Goal: Transaction & Acquisition: Purchase product/service

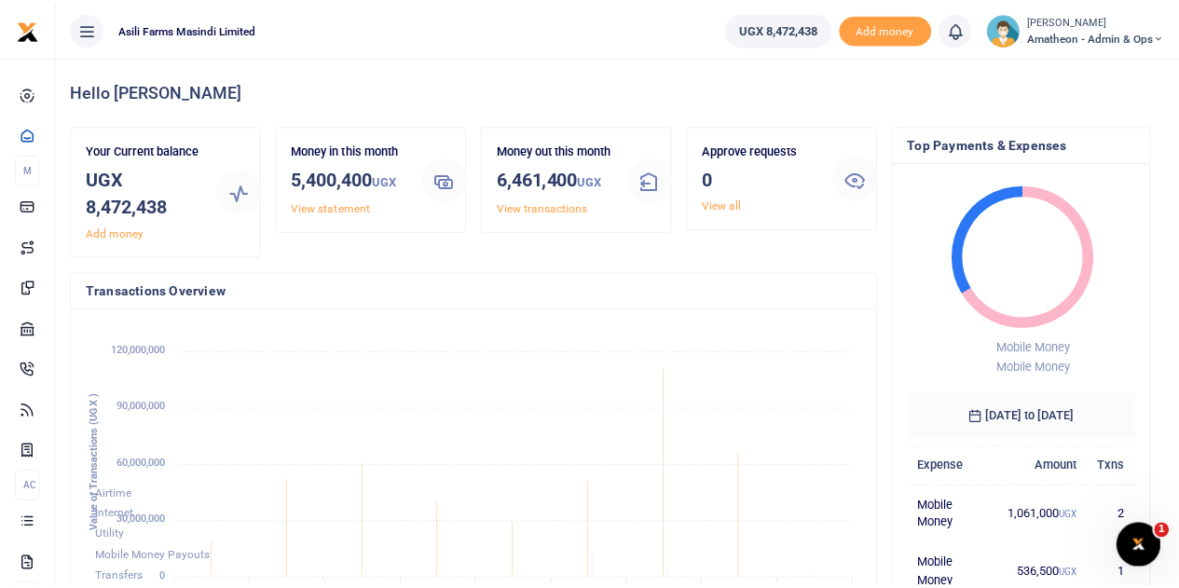
scroll to position [293, 771]
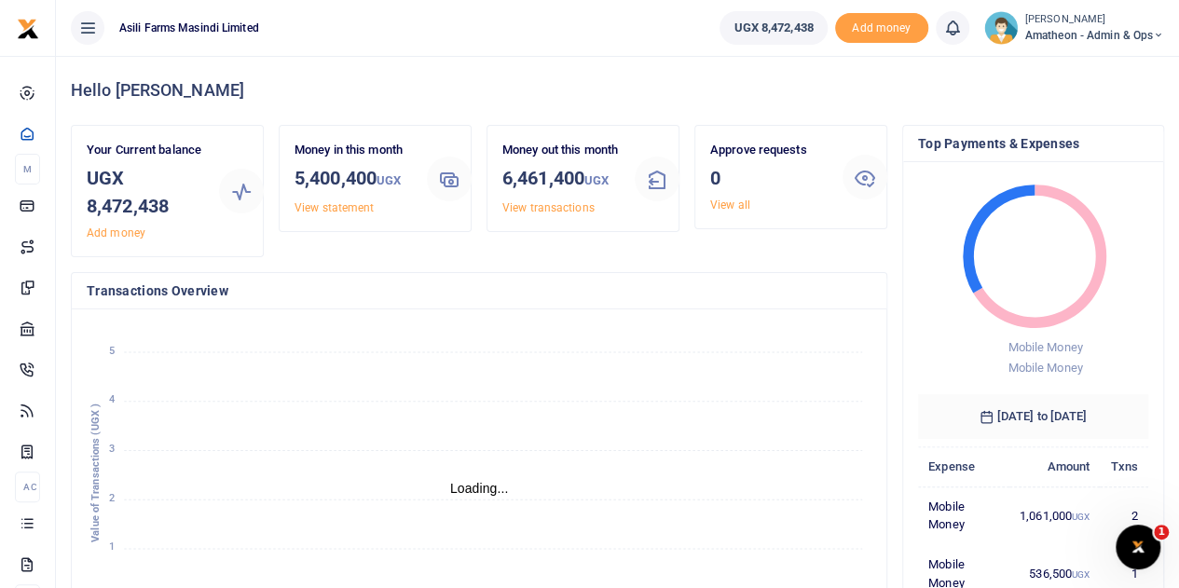
scroll to position [15, 15]
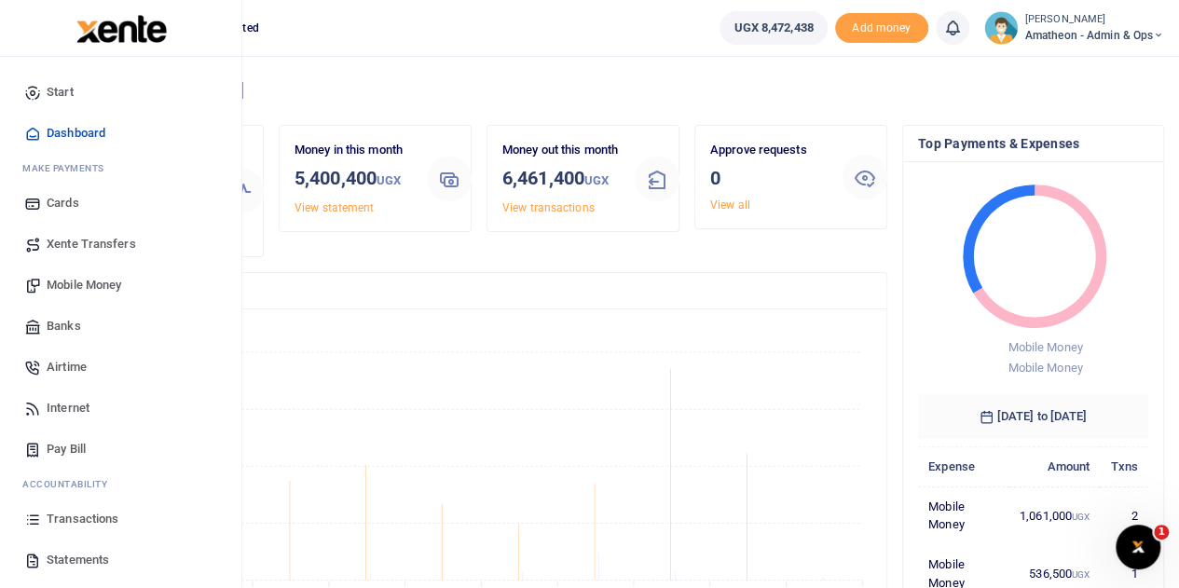
click at [83, 241] on span "Xente Transfers" at bounding box center [91, 244] width 89 height 19
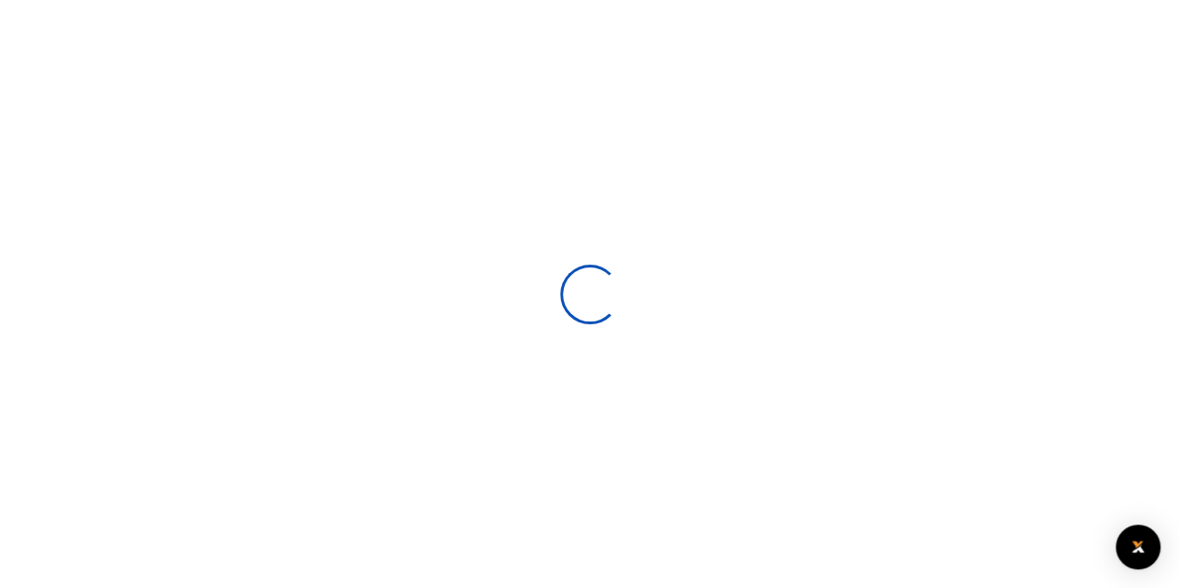
select select
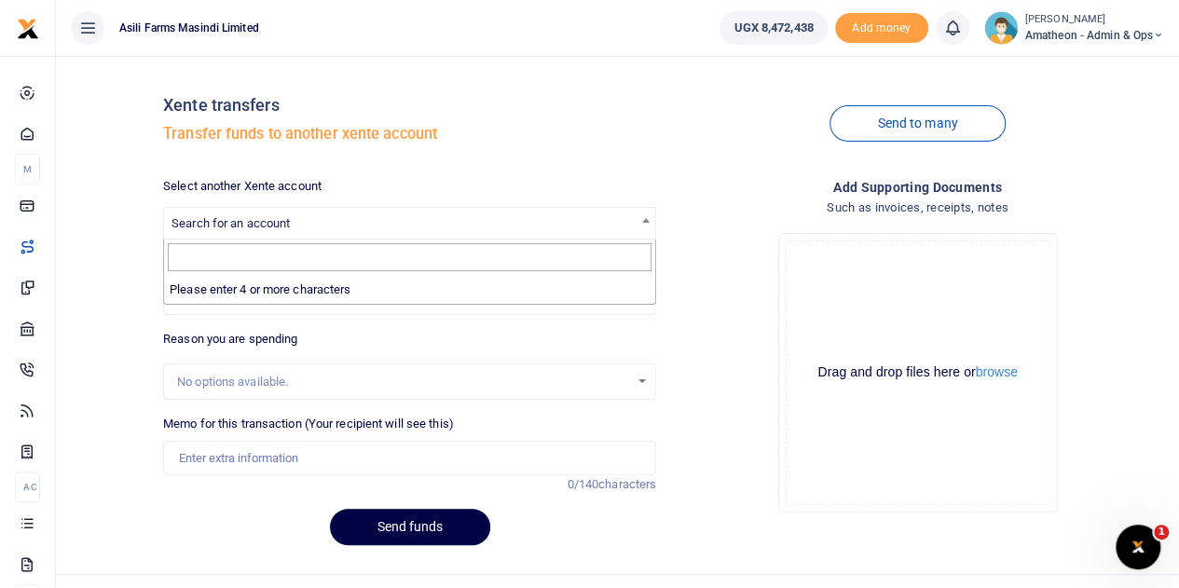
click at [645, 219] on b at bounding box center [645, 220] width 7 height 5
click at [364, 257] on input "Search" at bounding box center [410, 257] width 484 height 28
type input "3"
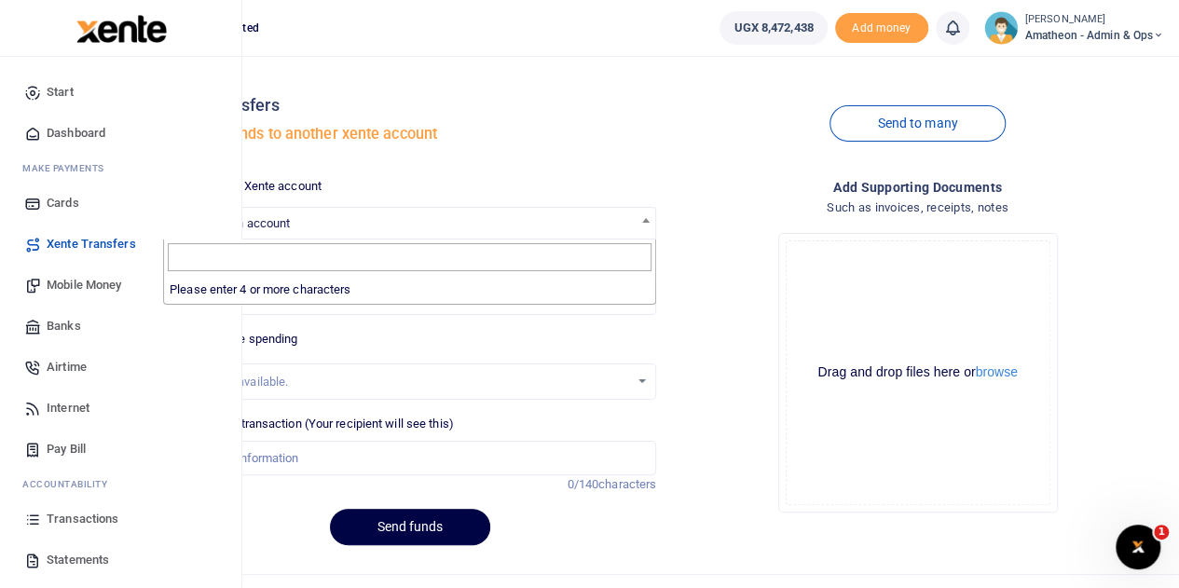
click at [74, 556] on span "Statements" at bounding box center [78, 560] width 62 height 19
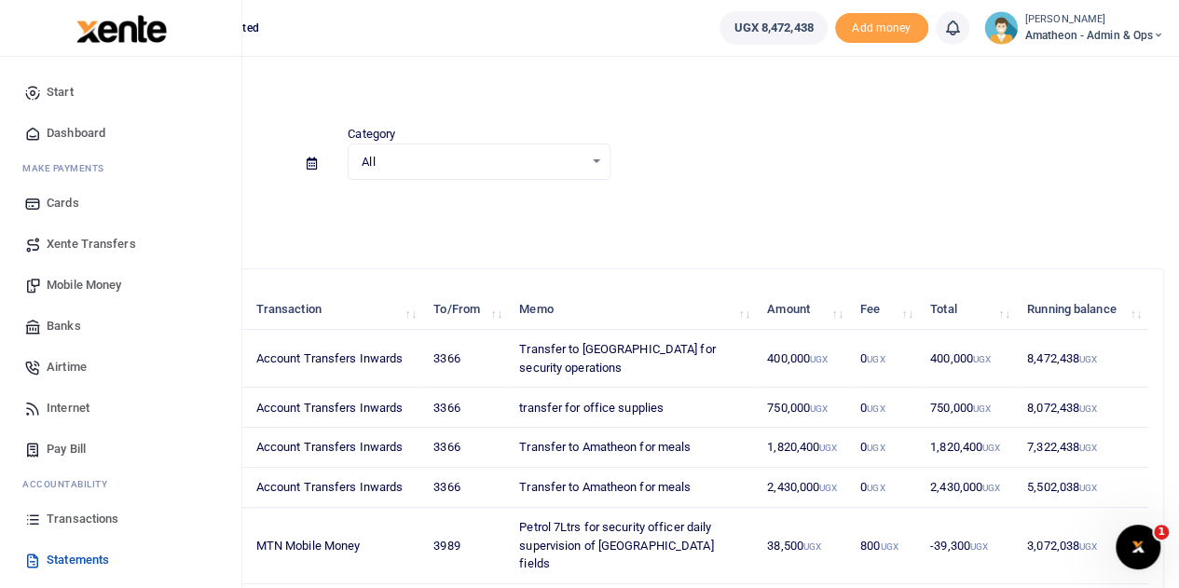
click at [63, 239] on span "Xente Transfers" at bounding box center [91, 244] width 89 height 19
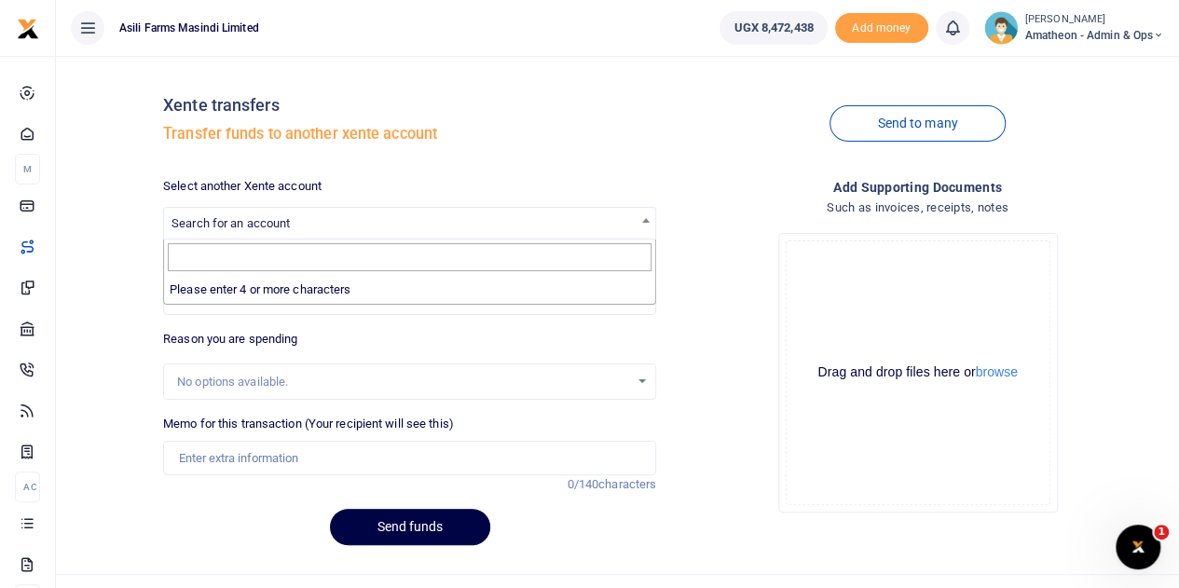
click at [259, 211] on span "Search for an account" at bounding box center [409, 222] width 491 height 29
click at [226, 266] on input "Search" at bounding box center [410, 257] width 484 height 28
type input "3366"
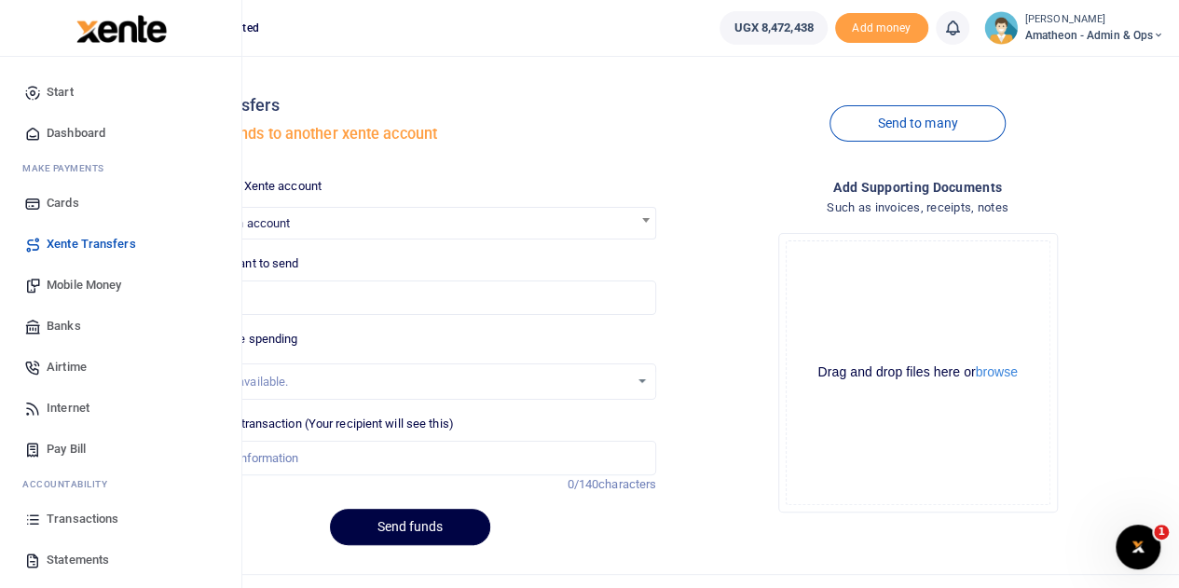
click at [48, 557] on span "Statements" at bounding box center [78, 560] width 62 height 19
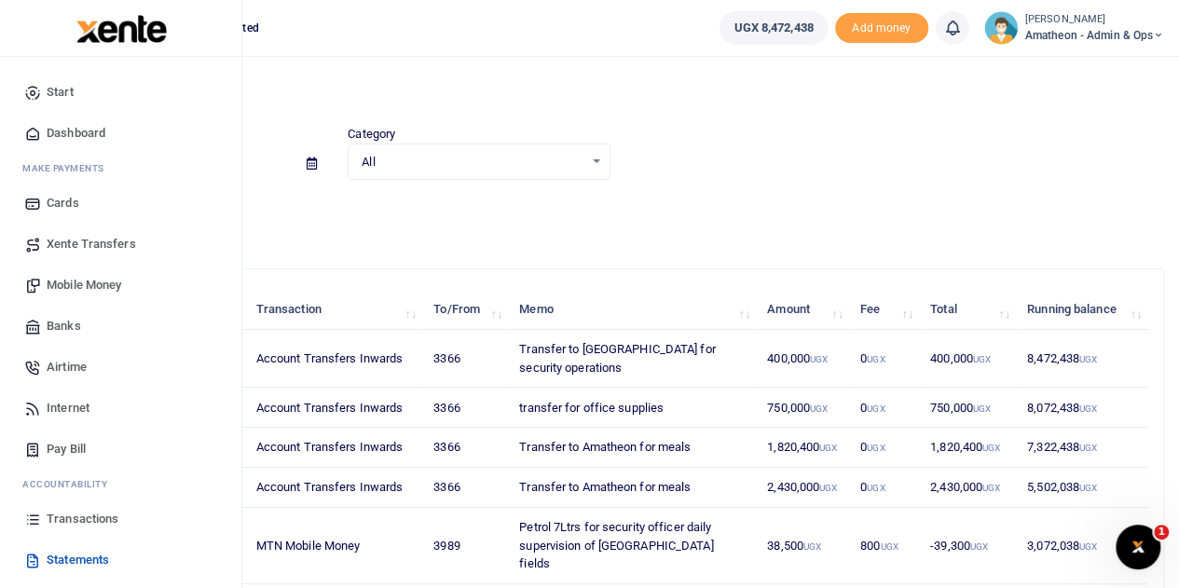
click at [62, 244] on span "Xente Transfers" at bounding box center [91, 244] width 89 height 19
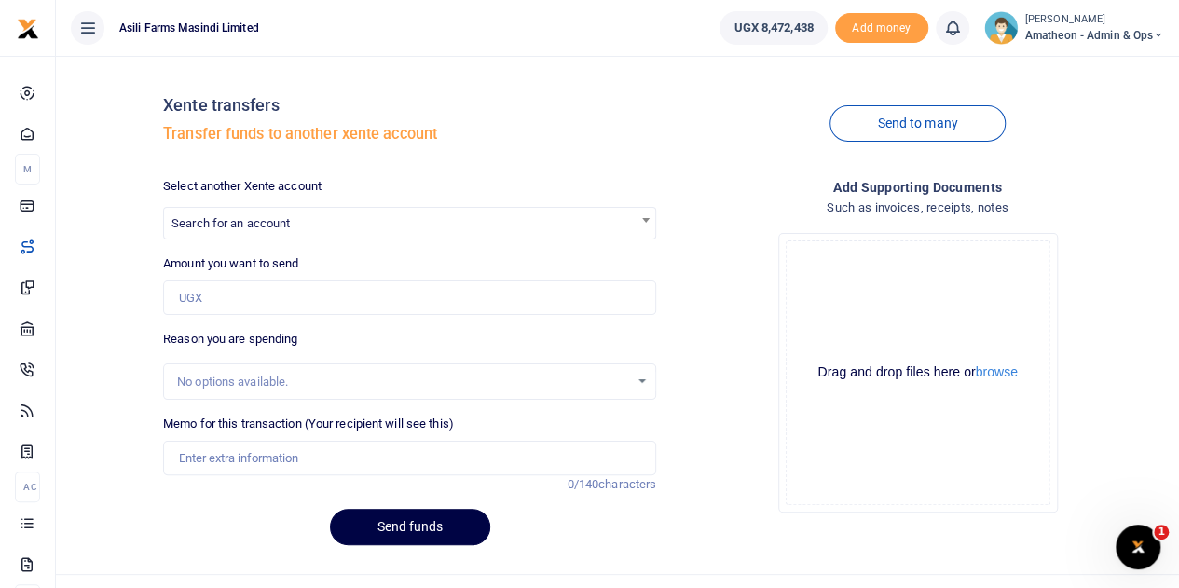
click at [239, 219] on span "Search for an account" at bounding box center [230, 223] width 118 height 14
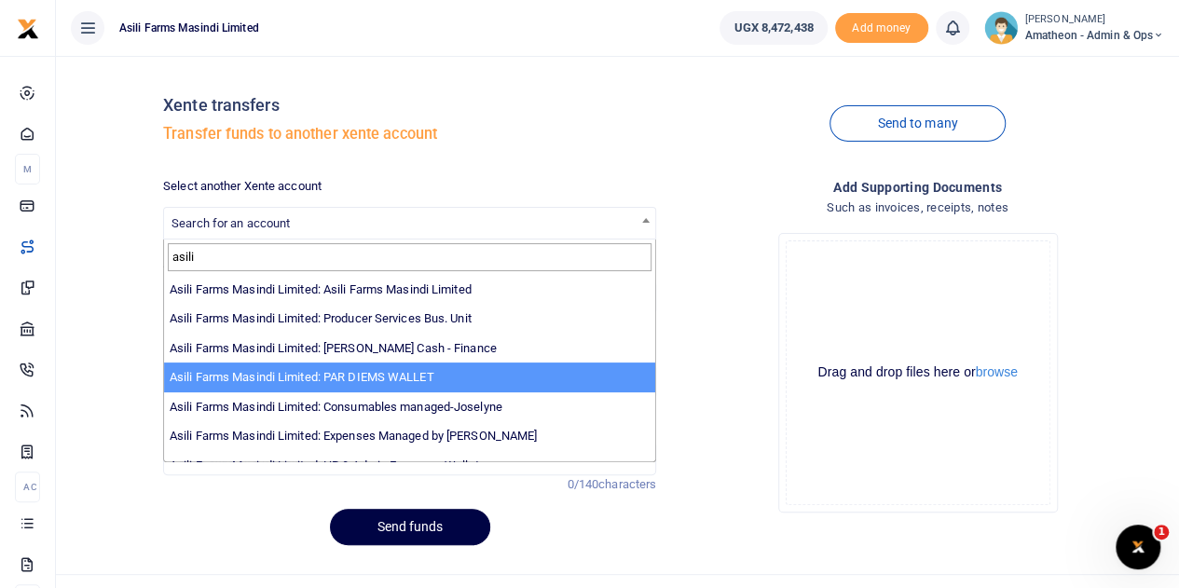
scroll to position [136, 0]
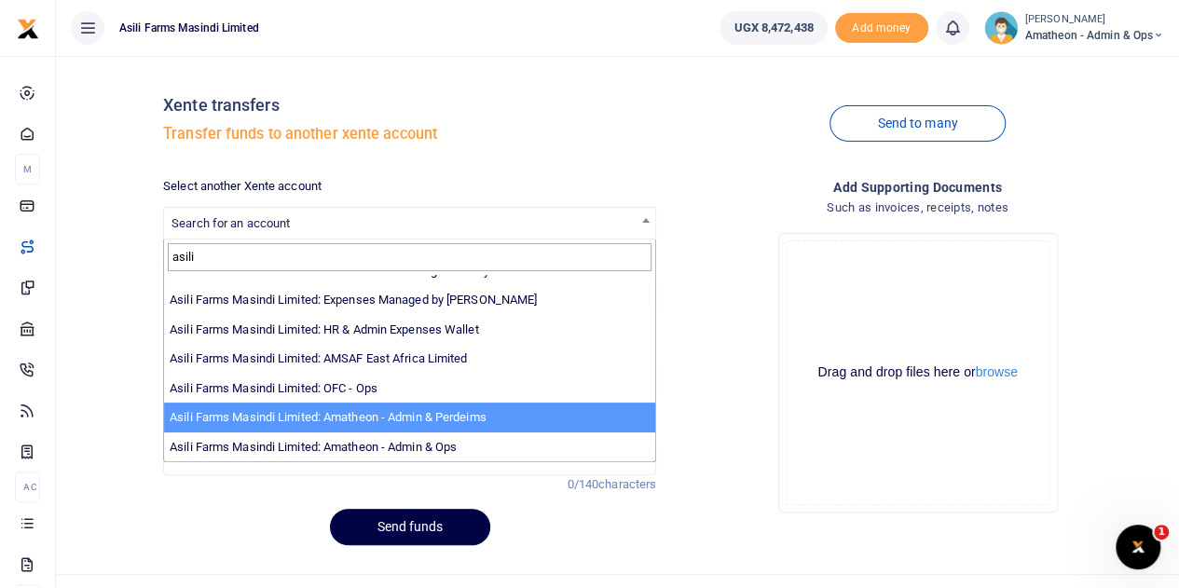
type input "asili"
select select "4039"
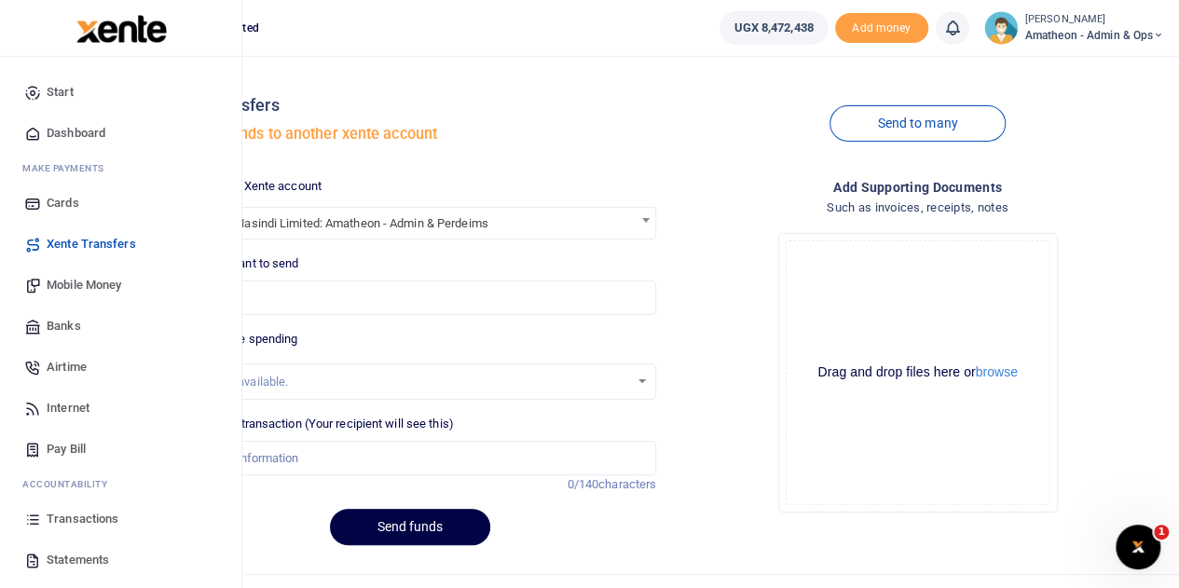
click at [73, 563] on span "Statements" at bounding box center [78, 560] width 62 height 19
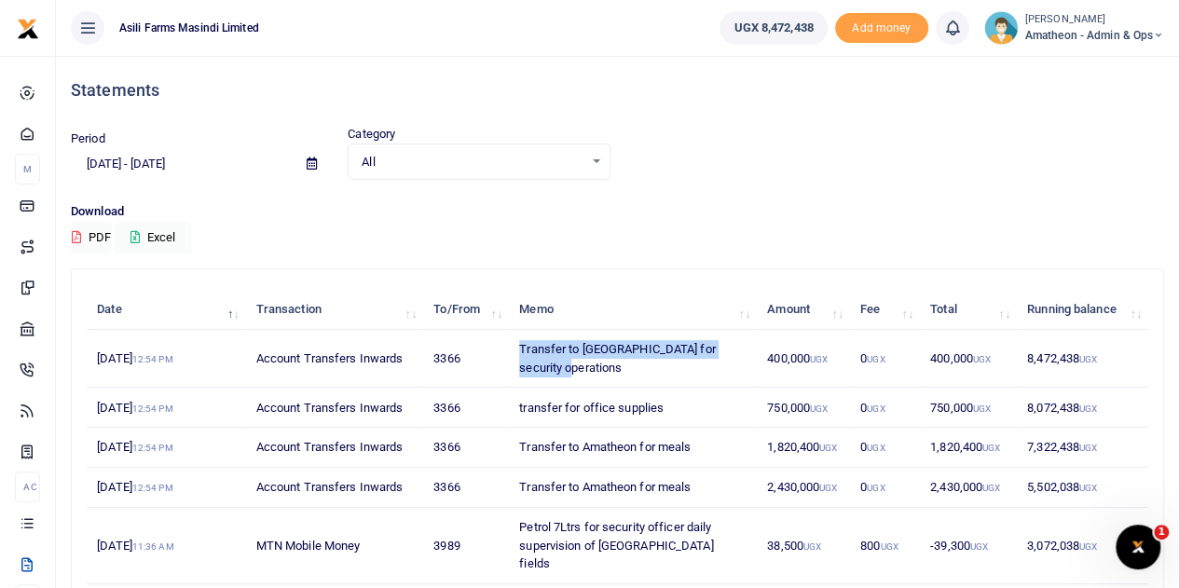
drag, startPoint x: 518, startPoint y: 345, endPoint x: 580, endPoint y: 371, distance: 67.7
click at [580, 371] on td "Transfer to [GEOGRAPHIC_DATA] for security operations" at bounding box center [633, 359] width 248 height 58
copy td "Transfer to [GEOGRAPHIC_DATA] for security operations"
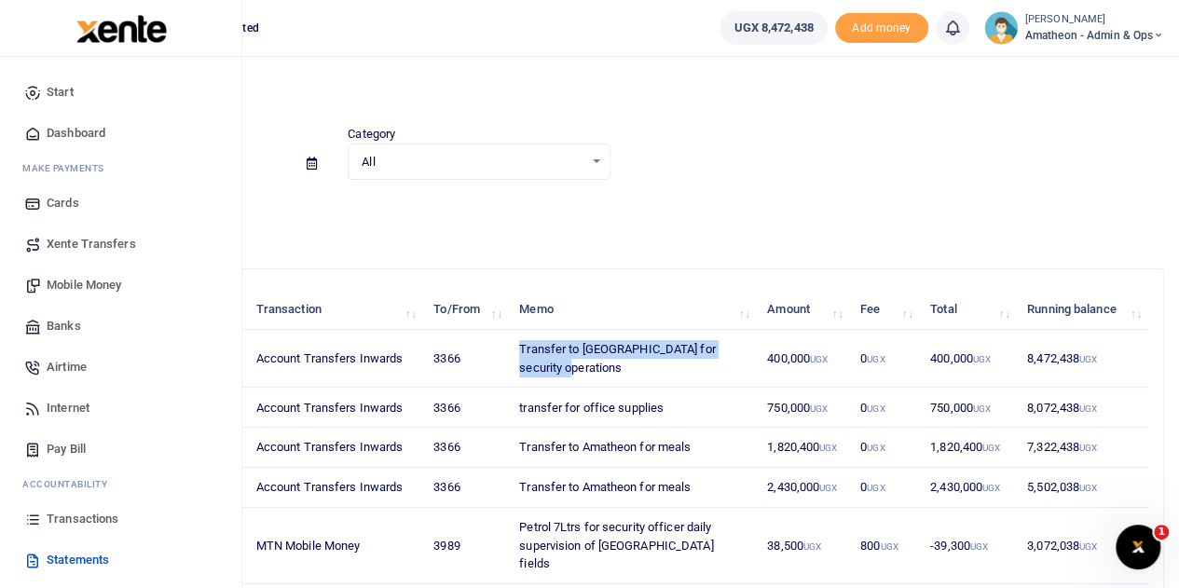
click at [75, 239] on span "Xente Transfers" at bounding box center [91, 244] width 89 height 19
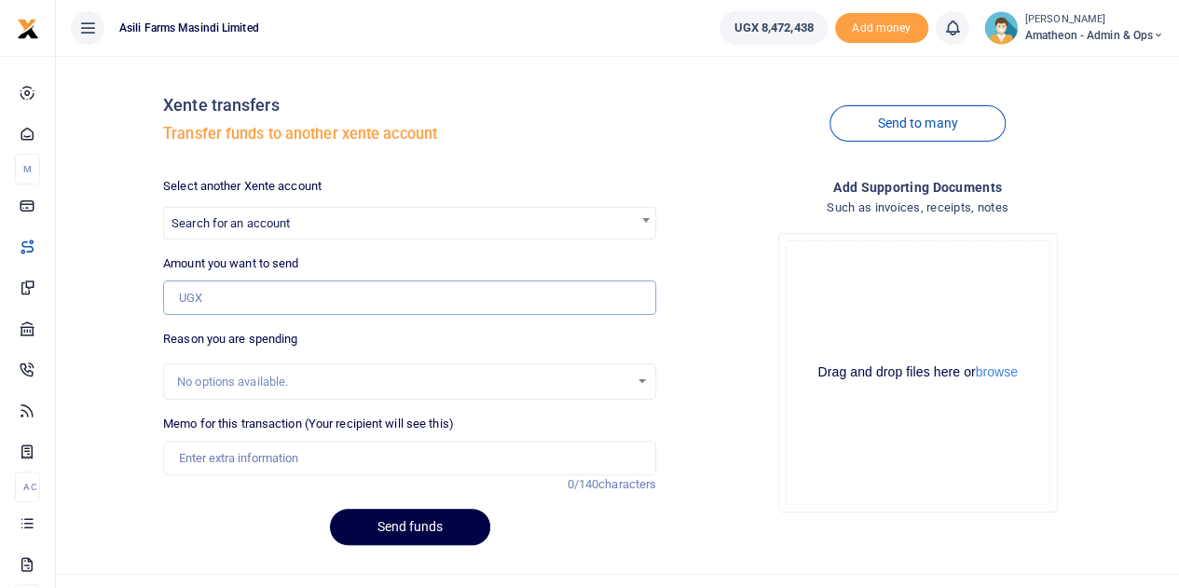
click at [225, 308] on input "Amount you want to send" at bounding box center [409, 297] width 493 height 35
type input "400,000"
click at [254, 228] on span "Search for an account" at bounding box center [230, 223] width 118 height 14
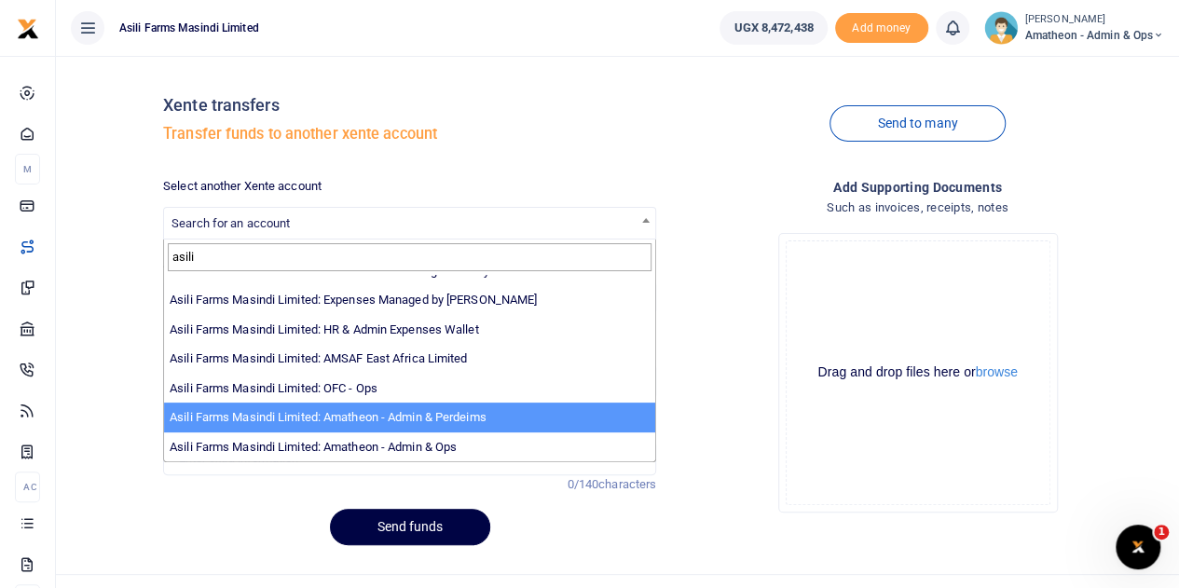
type input "asili"
select select "4039"
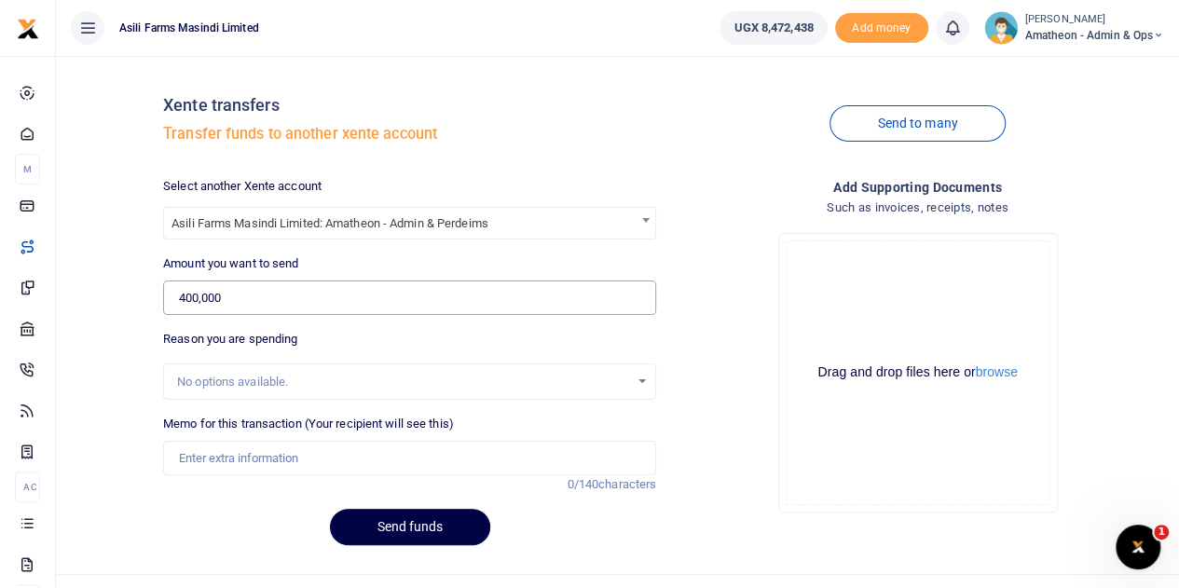
drag, startPoint x: 242, startPoint y: 306, endPoint x: 177, endPoint y: 305, distance: 65.2
click at [177, 305] on input "400,000" at bounding box center [409, 297] width 493 height 35
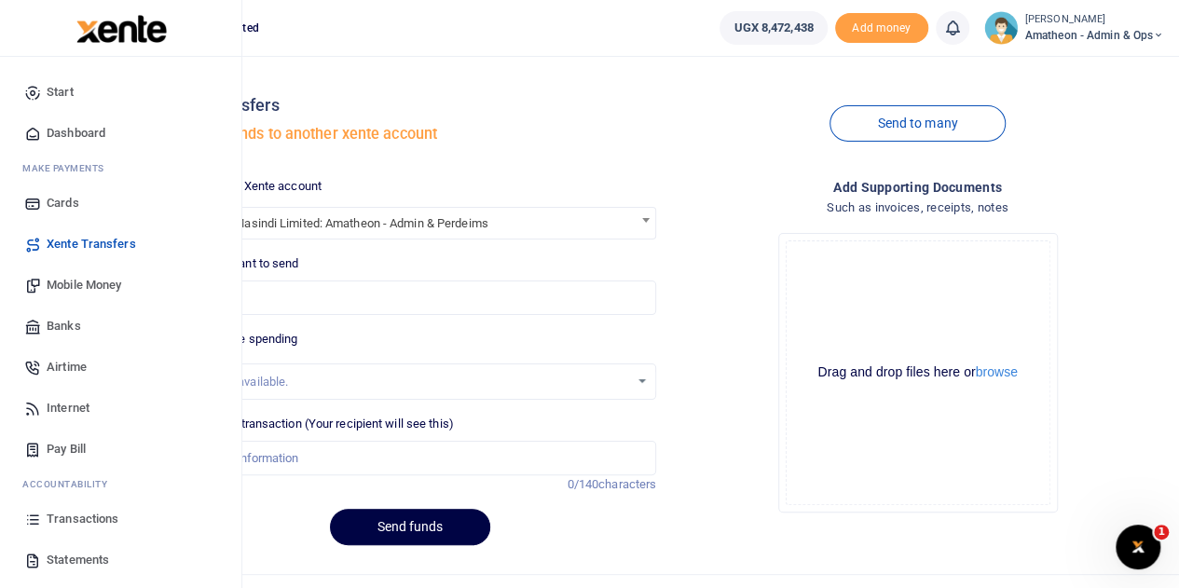
click at [63, 556] on span "Statements" at bounding box center [78, 560] width 62 height 19
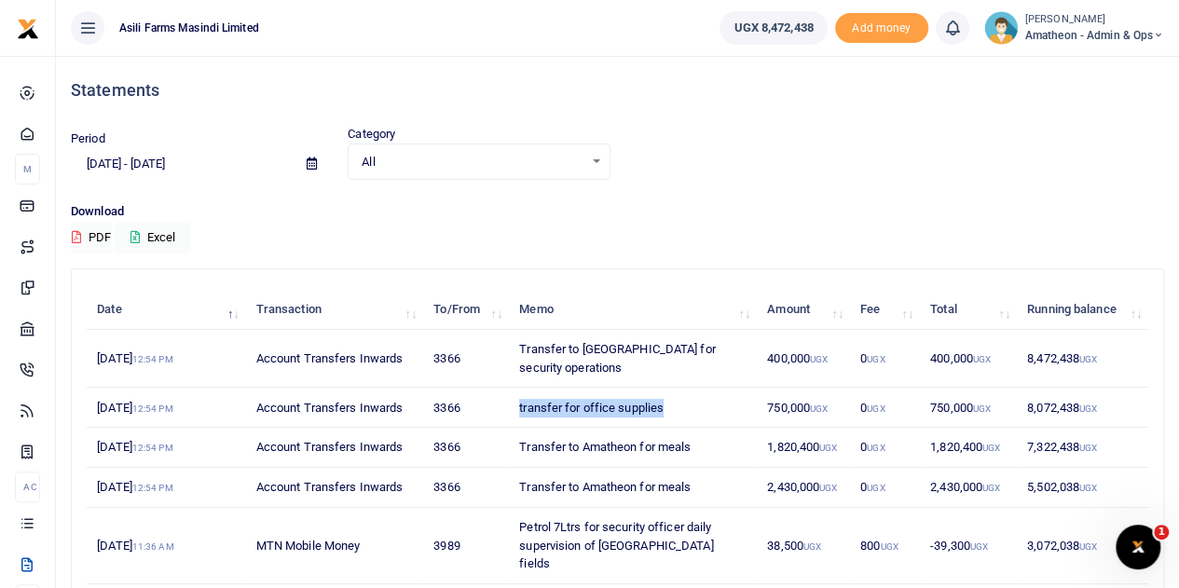
drag, startPoint x: 516, startPoint y: 403, endPoint x: 662, endPoint y: 413, distance: 145.6
click at [662, 413] on td "transfer for office supplies" at bounding box center [633, 408] width 248 height 40
copy td "transfer for office supplies"
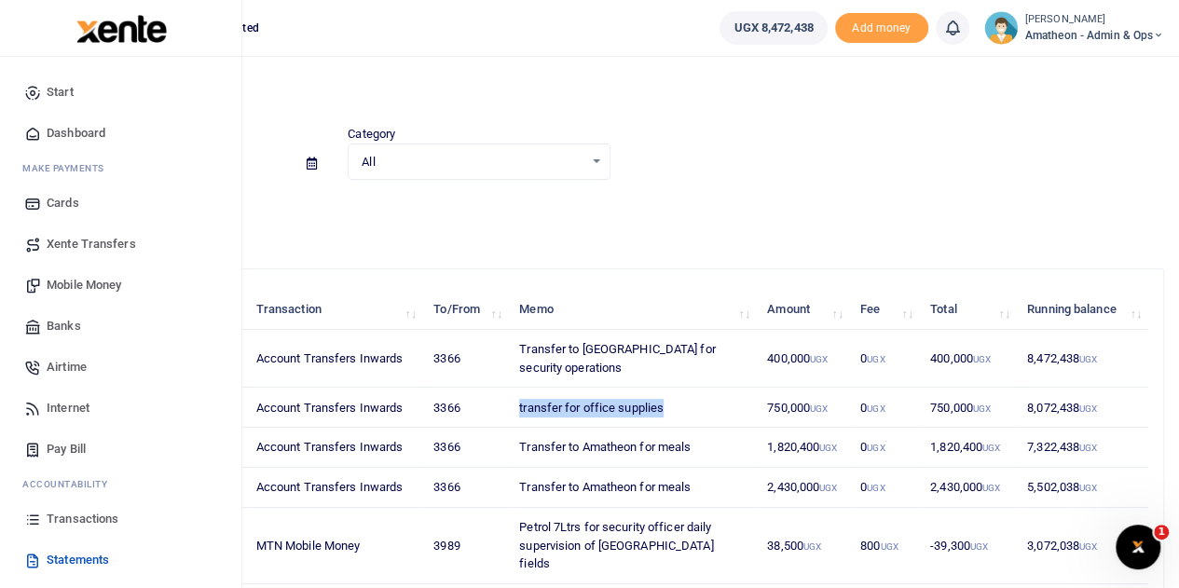
click at [76, 239] on span "Xente Transfers" at bounding box center [91, 244] width 89 height 19
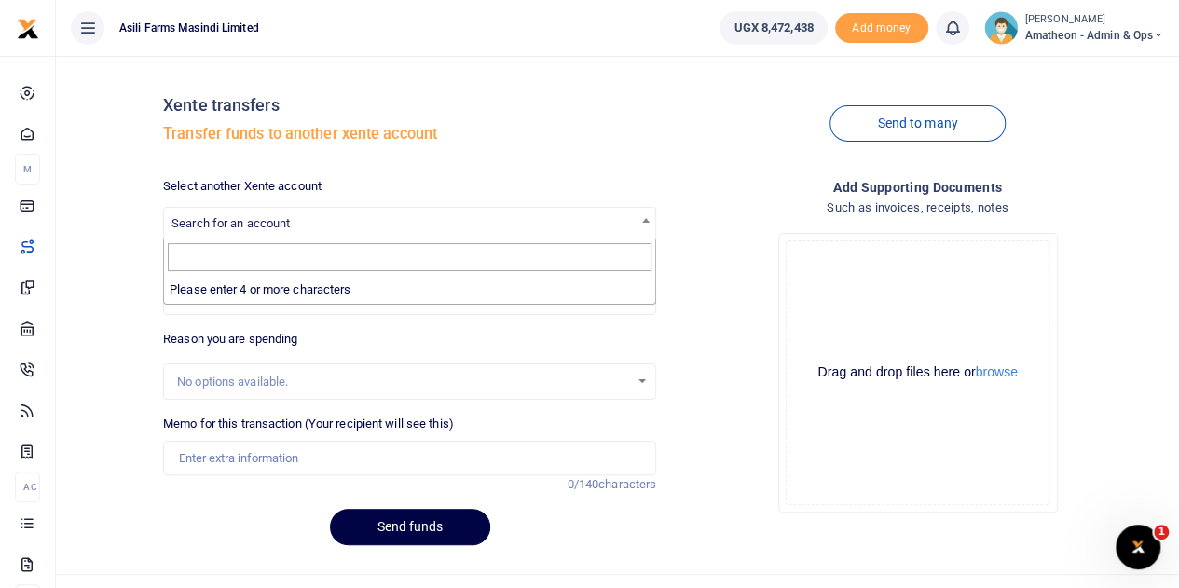
click at [245, 223] on span "Search for an account" at bounding box center [230, 223] width 118 height 14
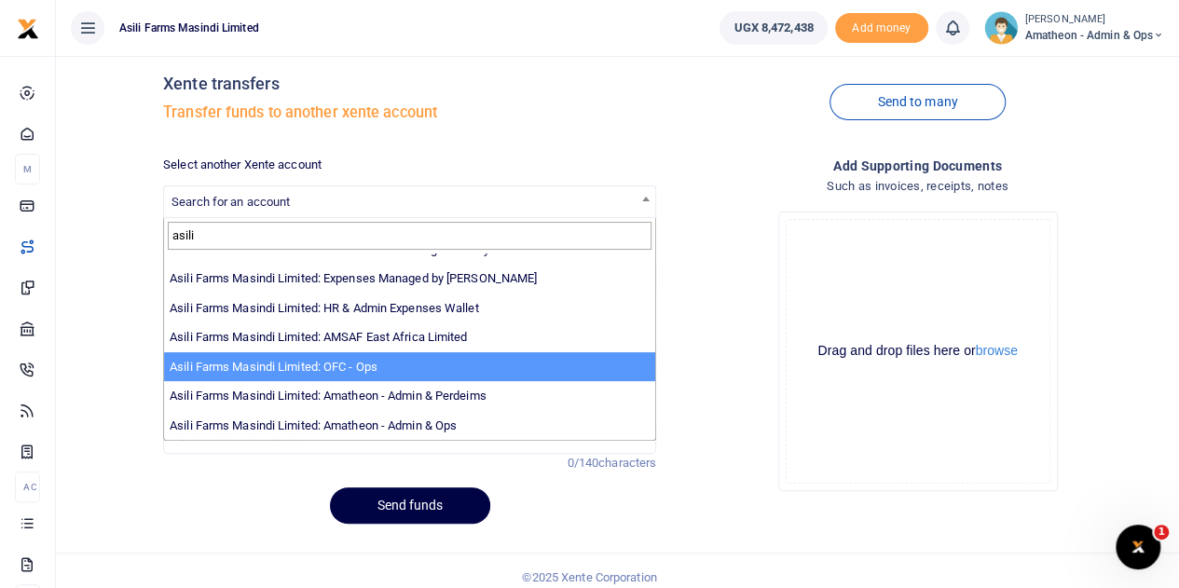
scroll to position [34, 0]
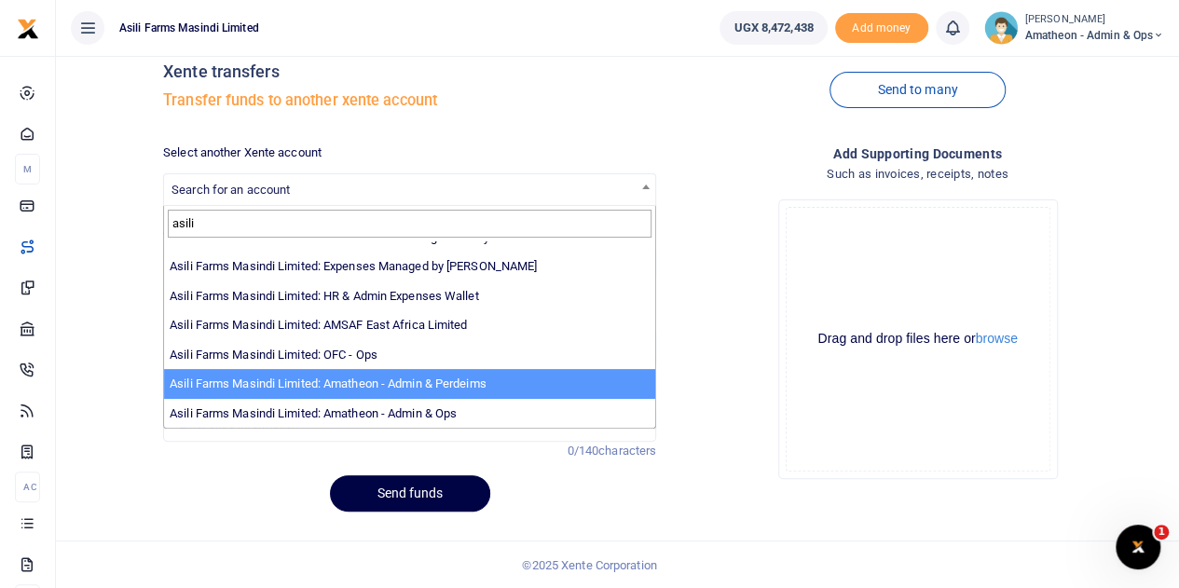
type input "asili"
select select "4039"
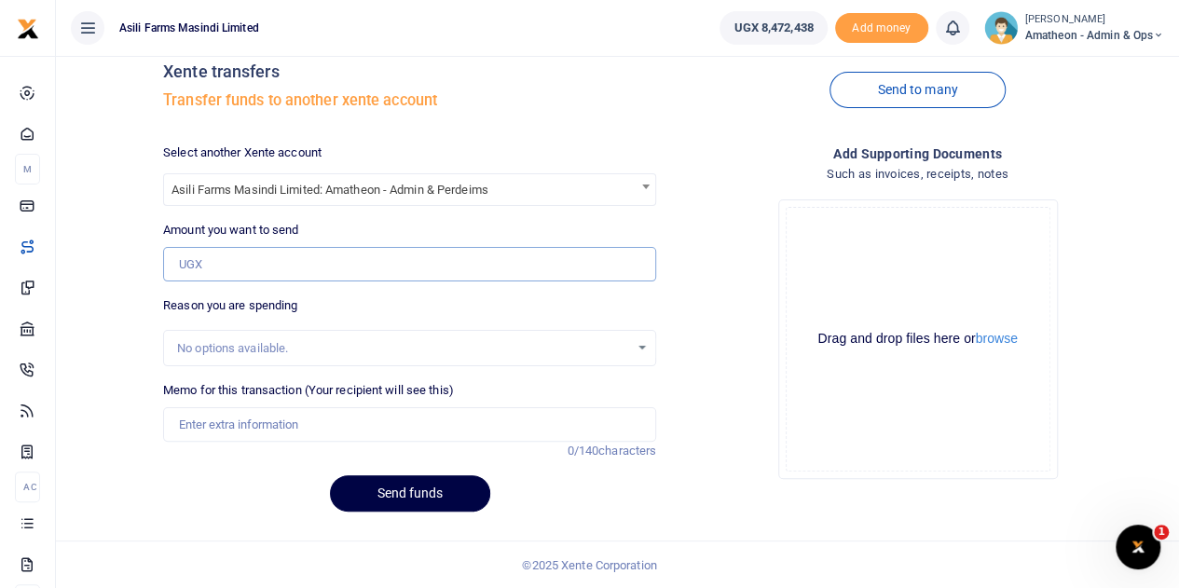
click at [237, 259] on input "Amount you want to send" at bounding box center [409, 264] width 493 height 35
type input "750,000"
click at [219, 424] on input "Memo for this transaction (Your recipient will see this)" at bounding box center [409, 424] width 493 height 35
paste input "transfer for office supplies"
click at [182, 422] on input "transfer for office supplies" at bounding box center [409, 424] width 493 height 35
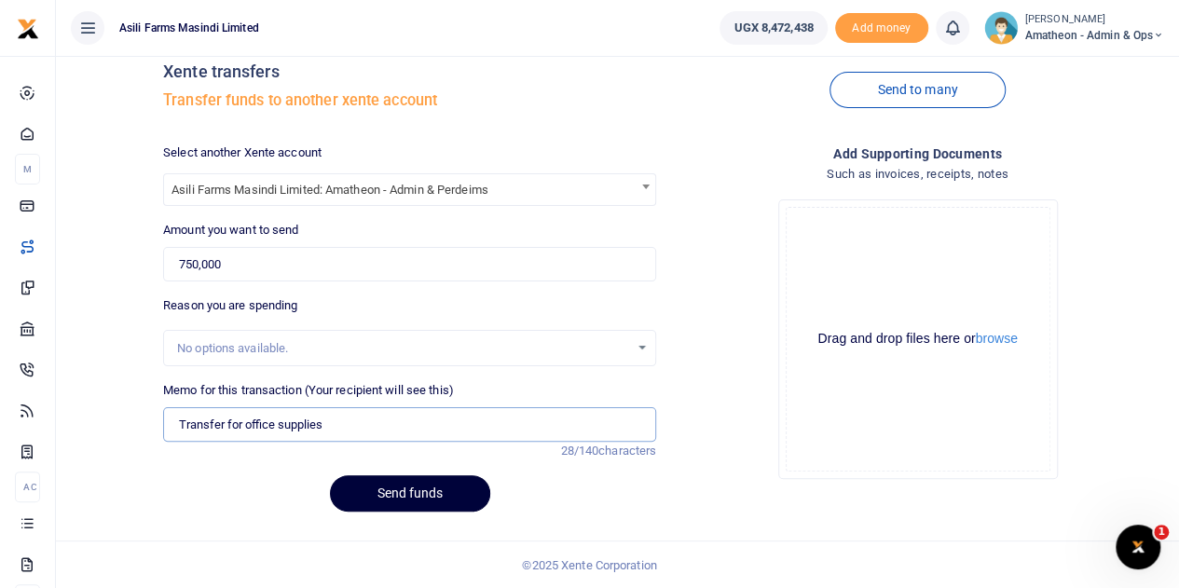
type input "Transfer for office supplies"
click at [409, 491] on button "Send funds" at bounding box center [410, 493] width 160 height 36
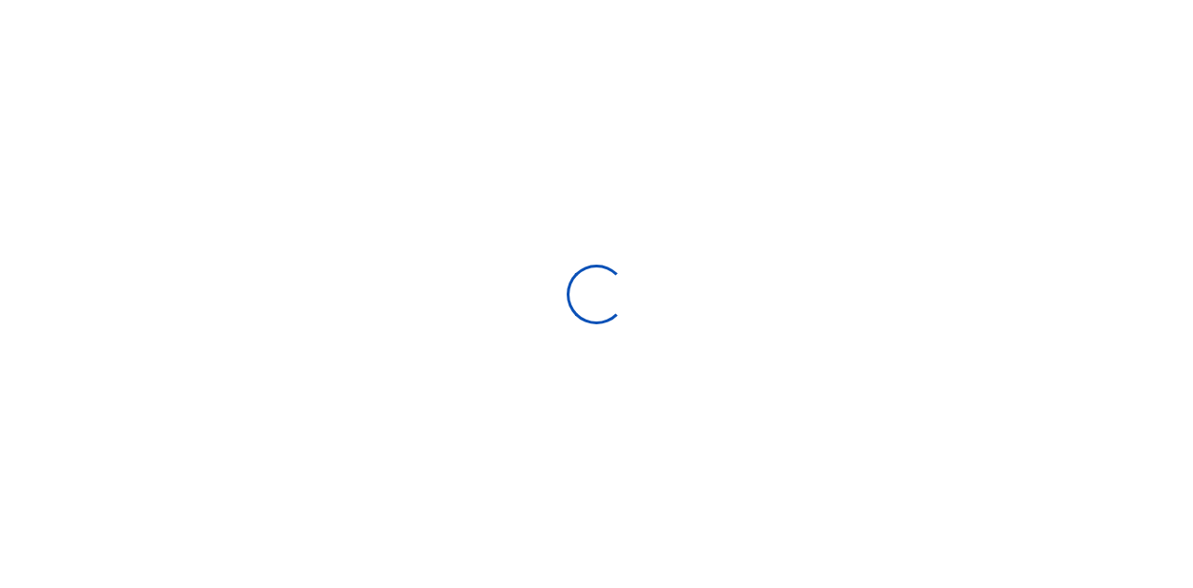
select select
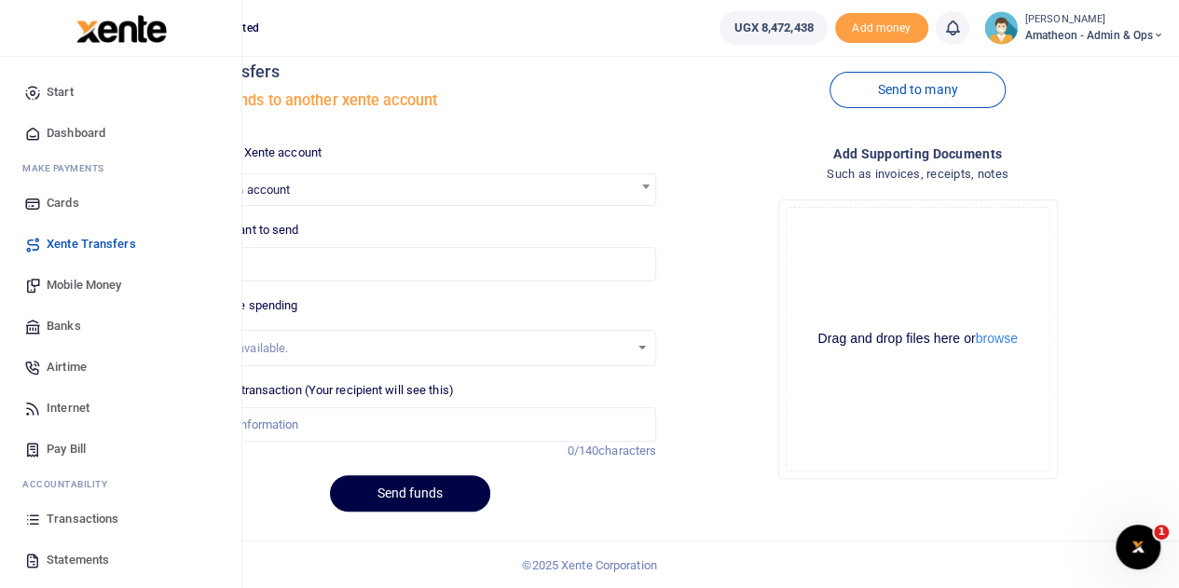
click at [48, 559] on span "Statements" at bounding box center [78, 560] width 62 height 19
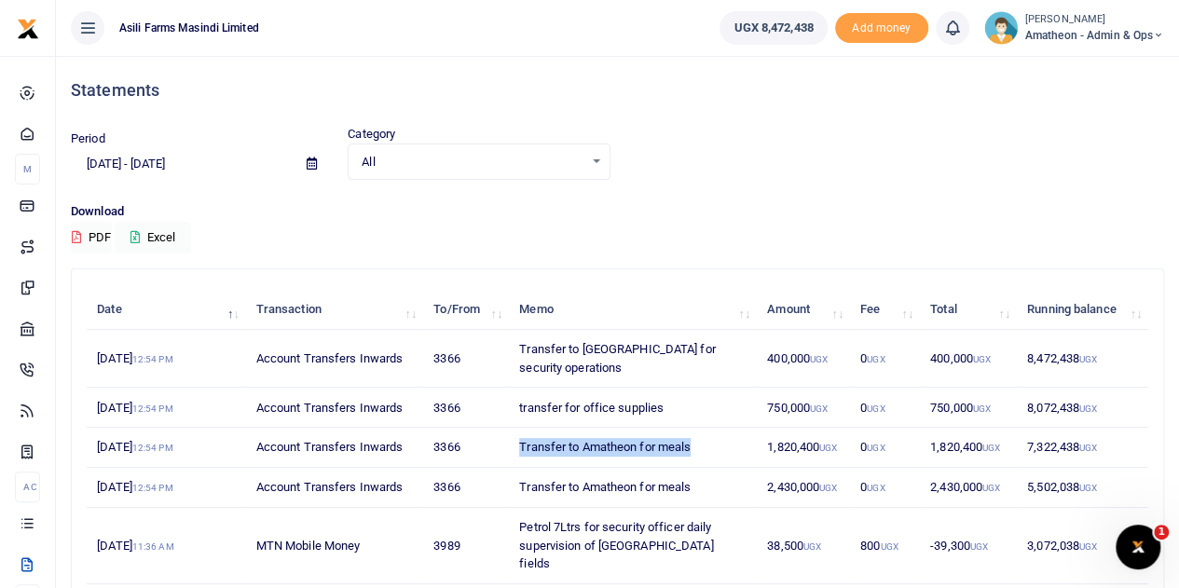
drag, startPoint x: 693, startPoint y: 444, endPoint x: 516, endPoint y: 457, distance: 177.5
click at [516, 457] on td "Transfer to Amatheon for meals" at bounding box center [633, 448] width 248 height 40
copy td "Transfer to Amatheon for meals"
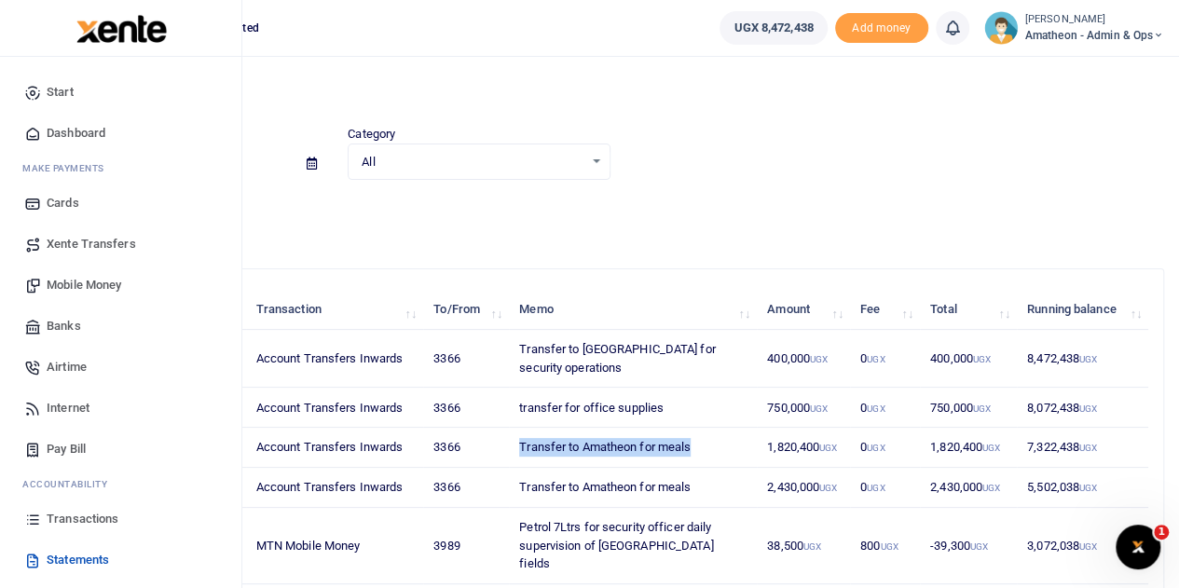
click at [83, 245] on span "Xente Transfers" at bounding box center [91, 244] width 89 height 19
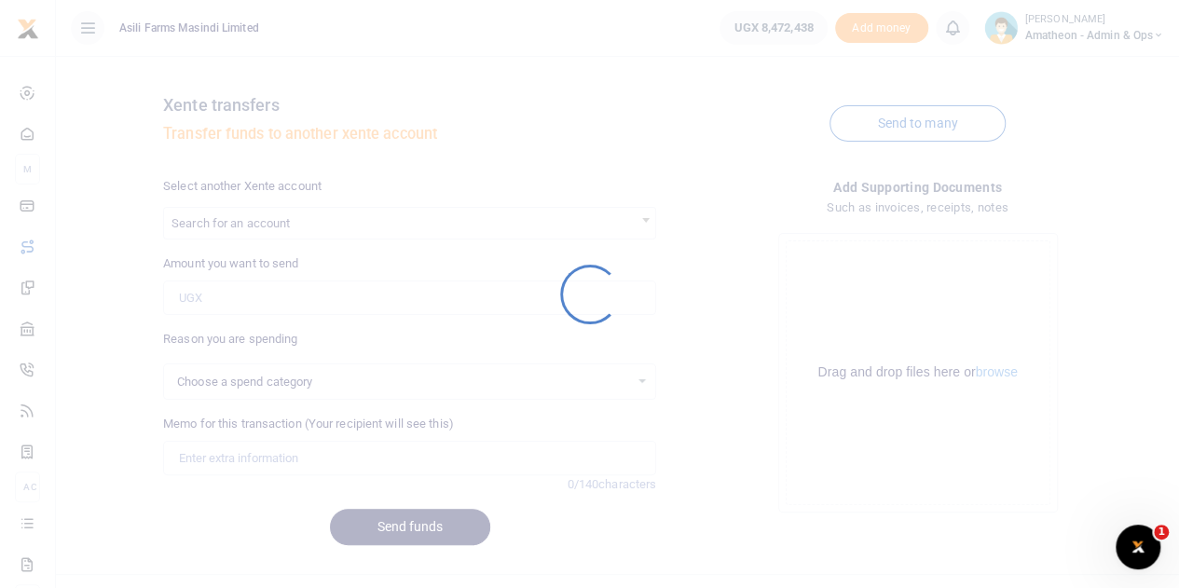
select select
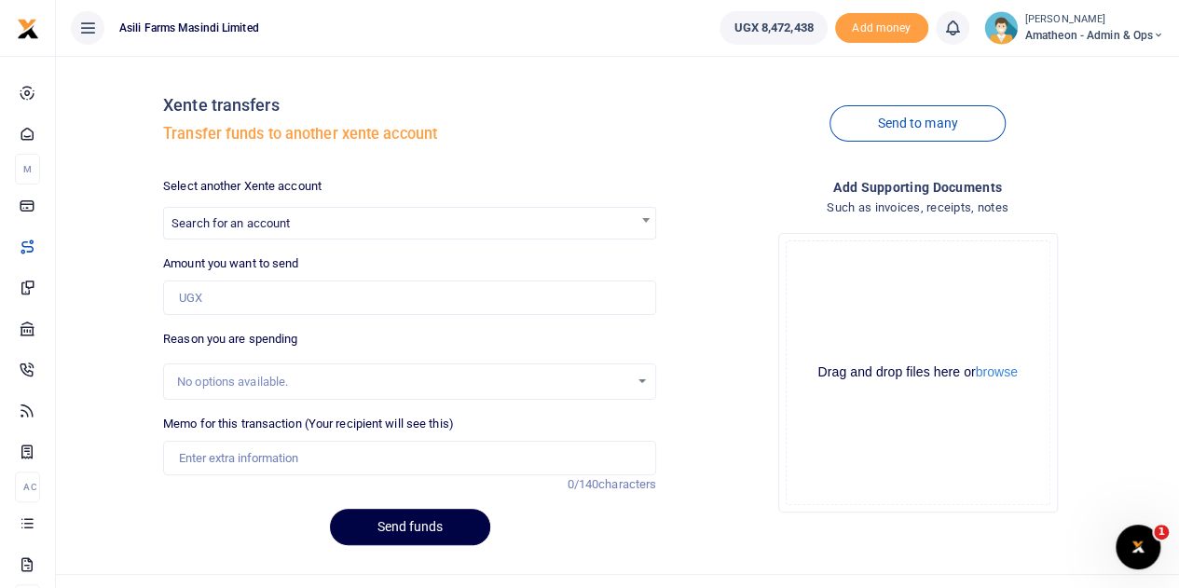
click at [218, 295] on div at bounding box center [589, 294] width 1179 height 588
click at [218, 295] on input "Amount you want to send" at bounding box center [409, 297] width 493 height 35
type input "1,820,400"
click at [253, 216] on span "Search for an account" at bounding box center [230, 223] width 118 height 14
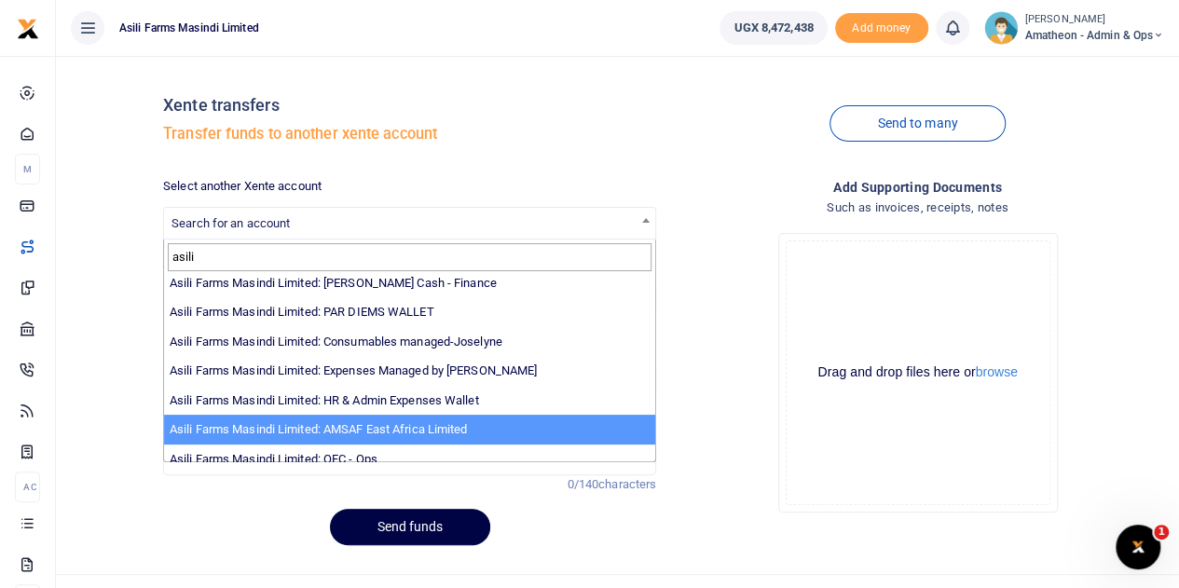
scroll to position [136, 0]
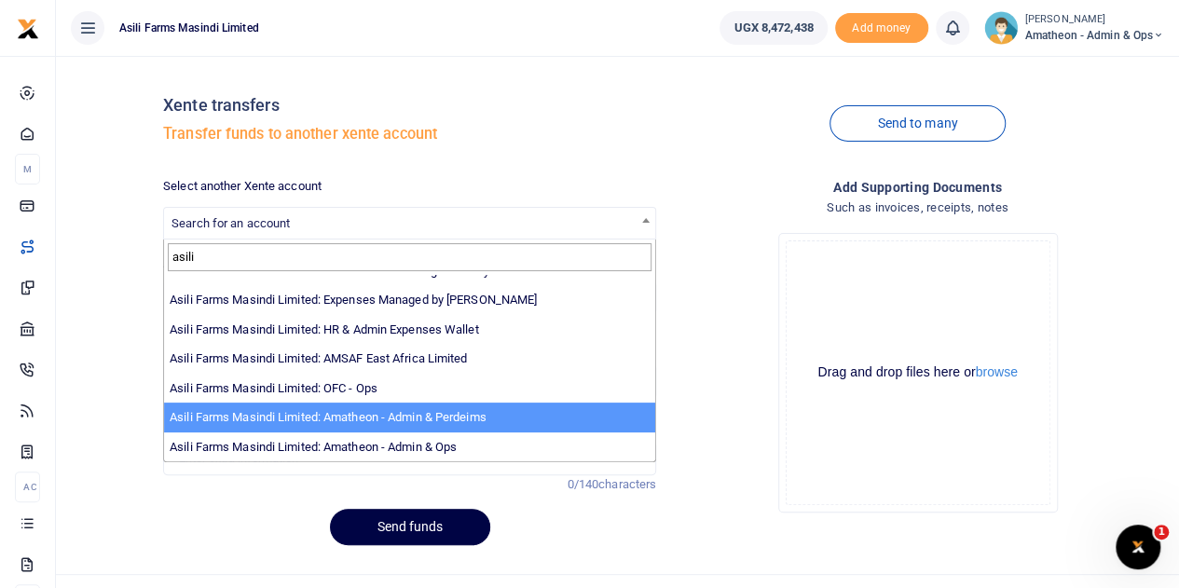
type input "asili"
select select "4039"
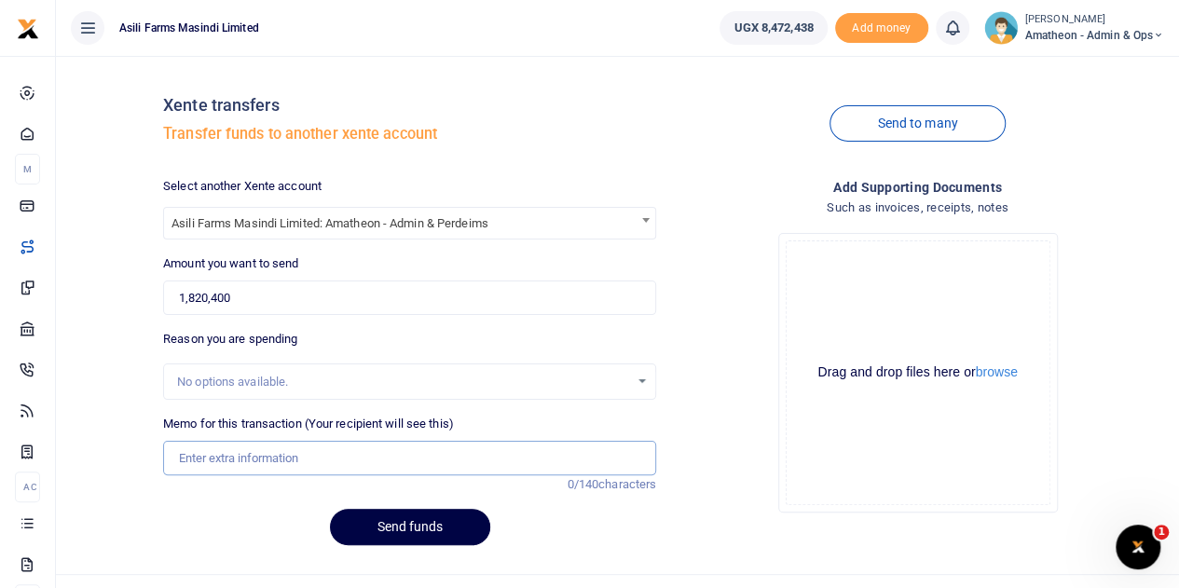
click at [227, 459] on input "Memo for this transaction (Your recipient will see this)" at bounding box center [409, 458] width 493 height 35
paste input "Transfer to Amatheon for meals"
type input "Transfer to Amatheon for meals"
click at [417, 525] on button "Send funds" at bounding box center [410, 527] width 160 height 36
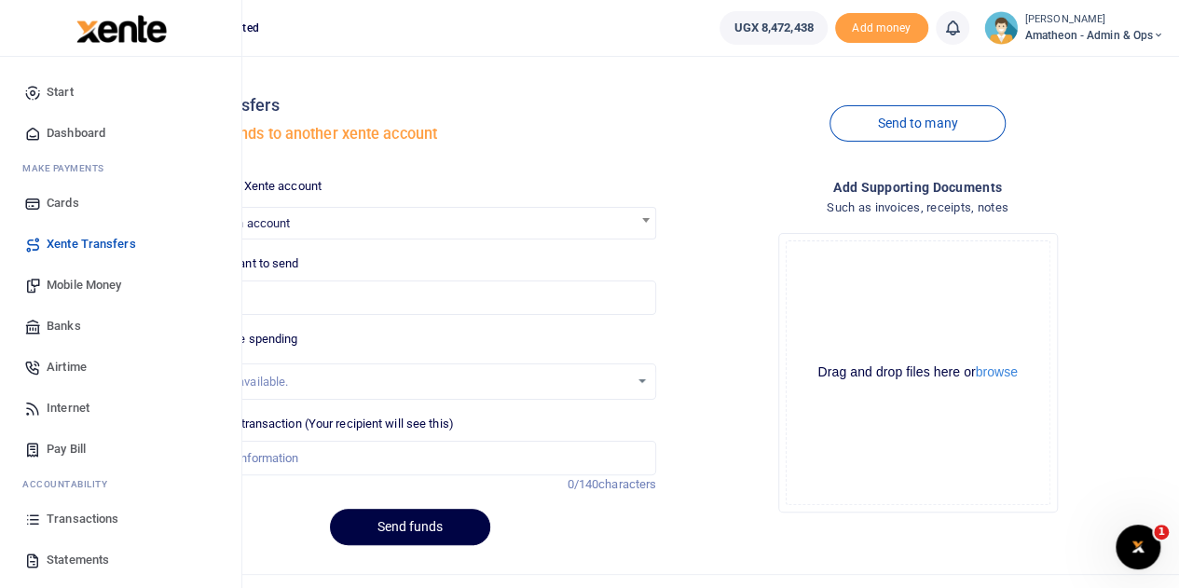
click at [52, 554] on span "Statements" at bounding box center [78, 560] width 62 height 19
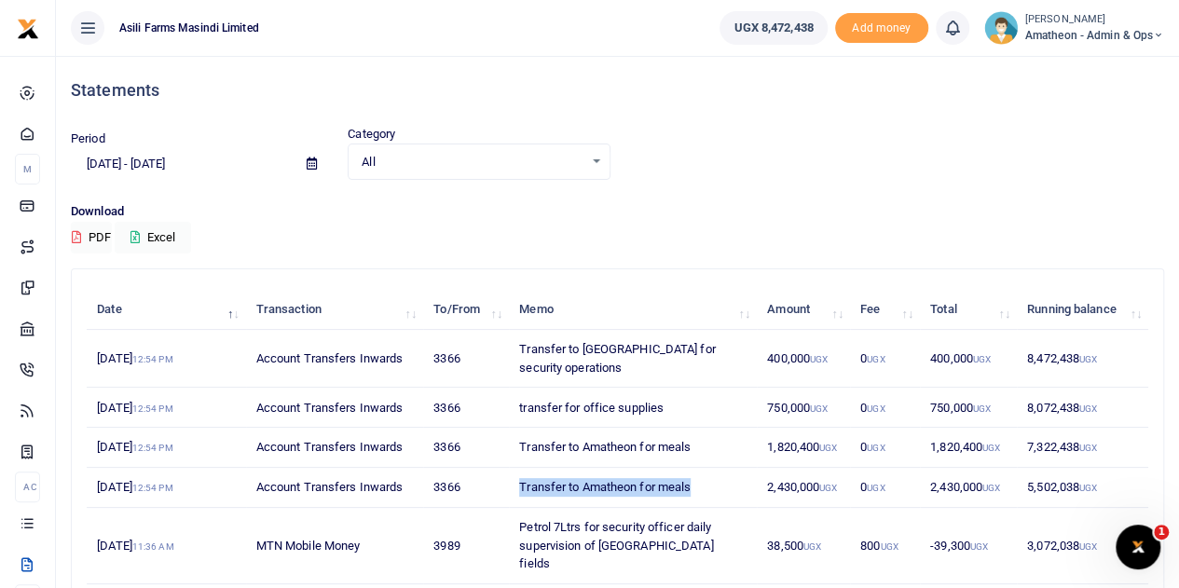
drag, startPoint x: 691, startPoint y: 484, endPoint x: 516, endPoint y: 491, distance: 175.3
click at [516, 491] on td "Transfer to Amatheon for meals" at bounding box center [633, 488] width 248 height 40
copy td "Transfer to Amatheon for meals"
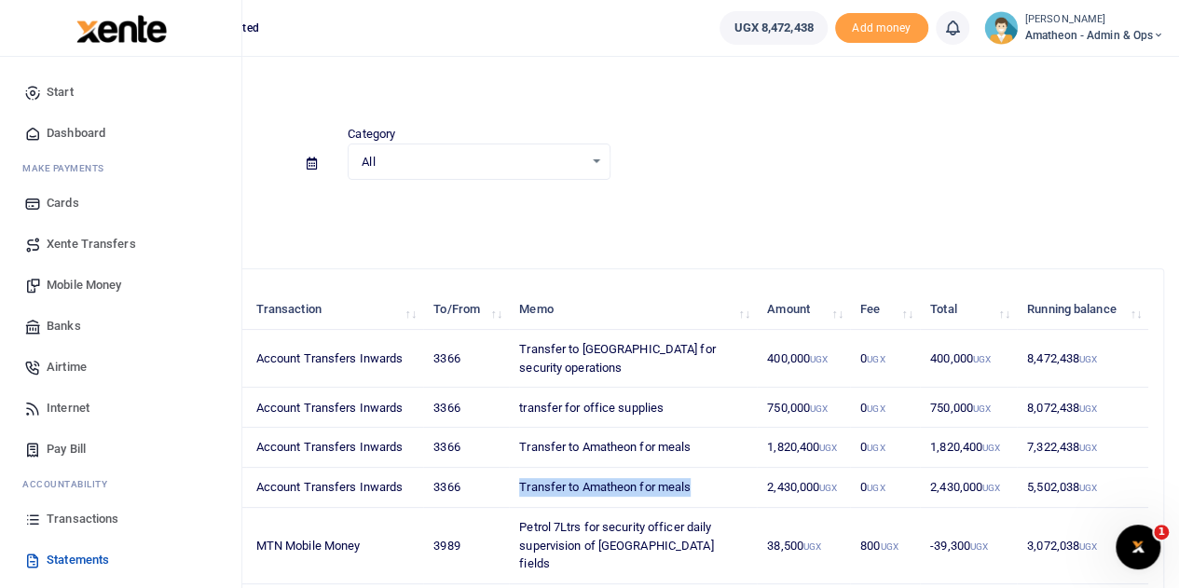
click at [57, 241] on span "Xente Transfers" at bounding box center [91, 244] width 89 height 19
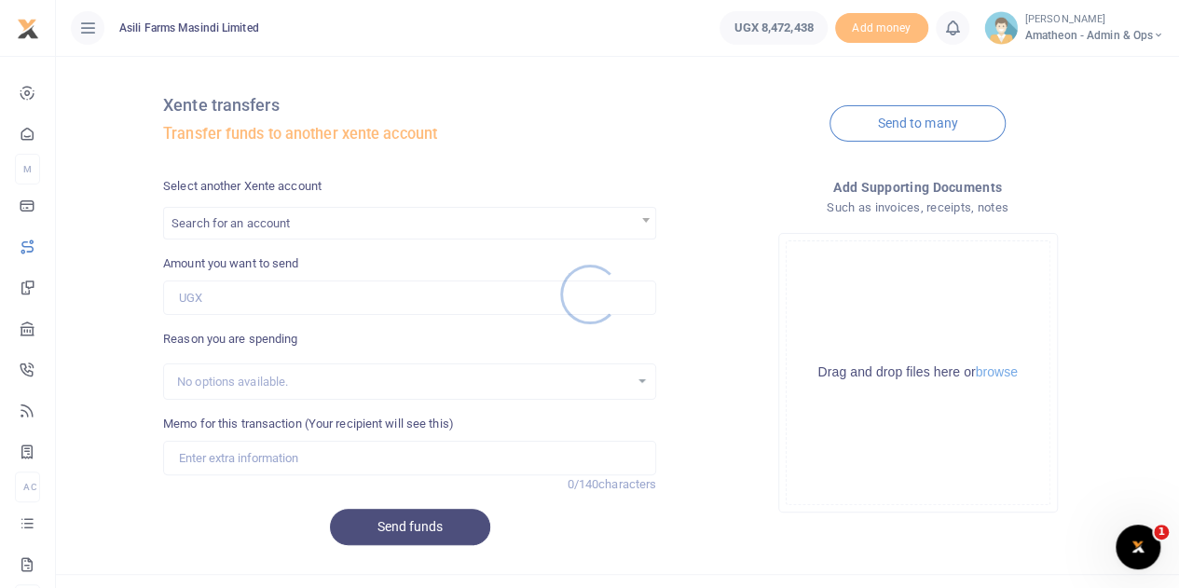
click at [225, 299] on div at bounding box center [589, 294] width 1179 height 588
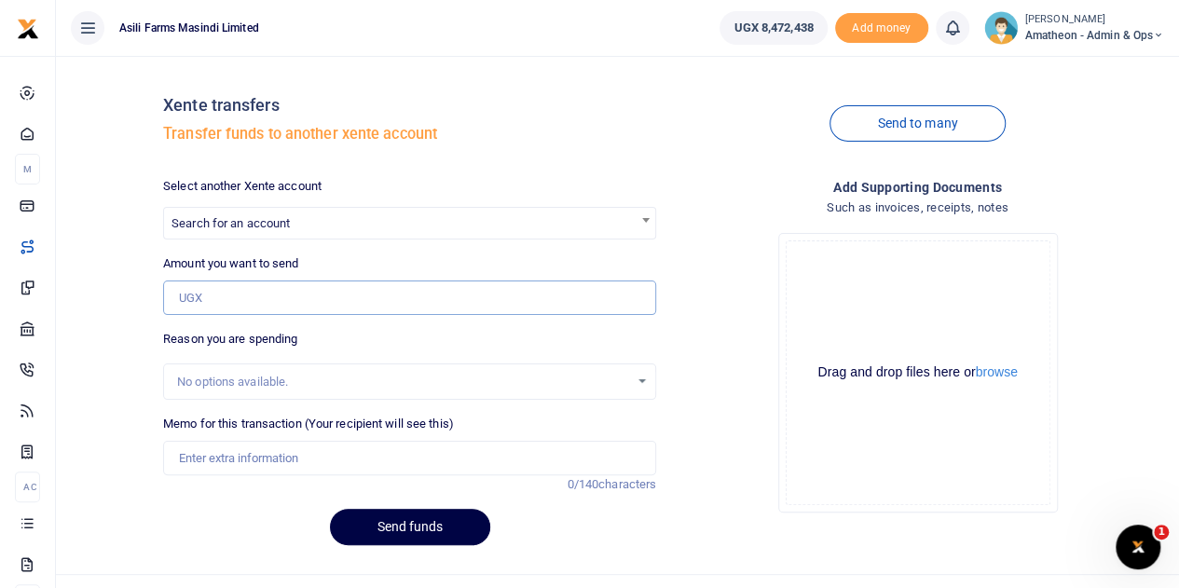
click at [227, 299] on input "Amount you want to send" at bounding box center [409, 297] width 493 height 35
type input "2,430,000"
click at [253, 221] on span "Search for an account" at bounding box center [230, 223] width 118 height 14
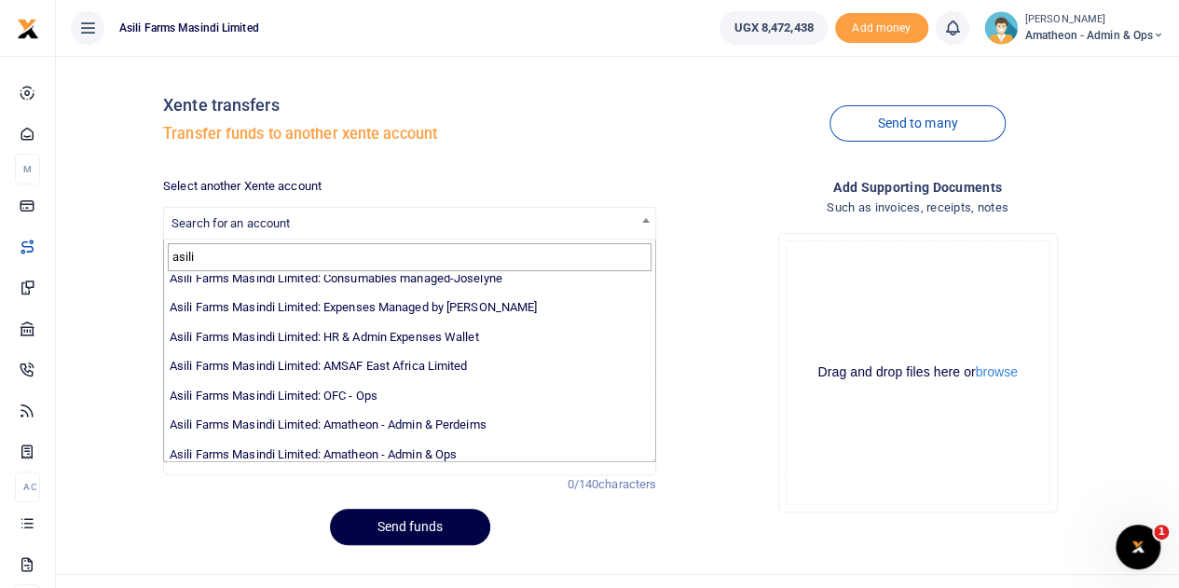
scroll to position [136, 0]
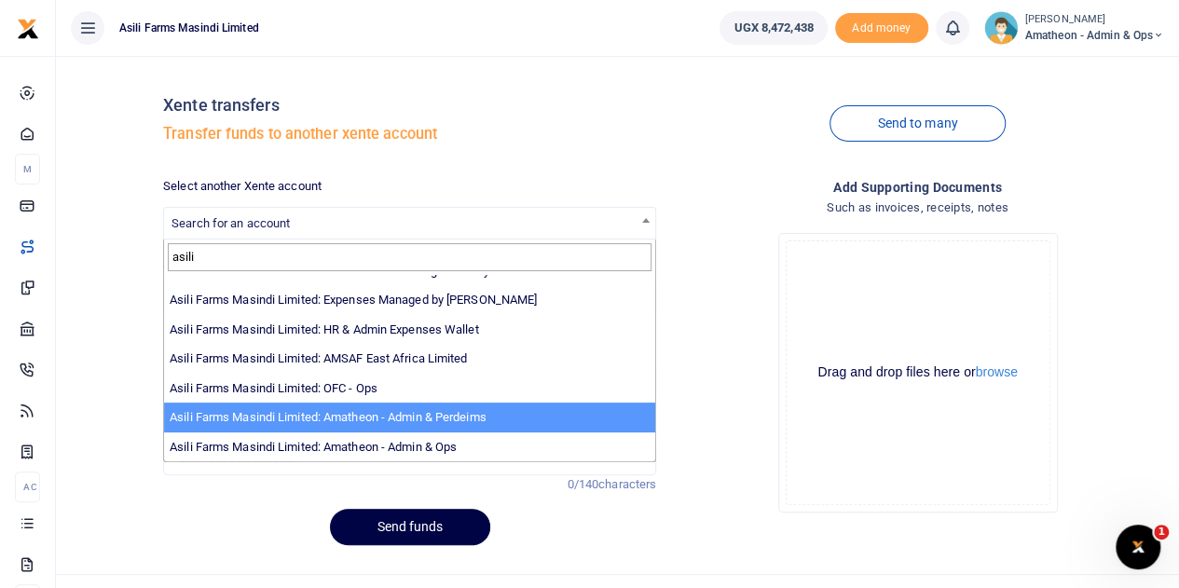
type input "asili"
select select "4039"
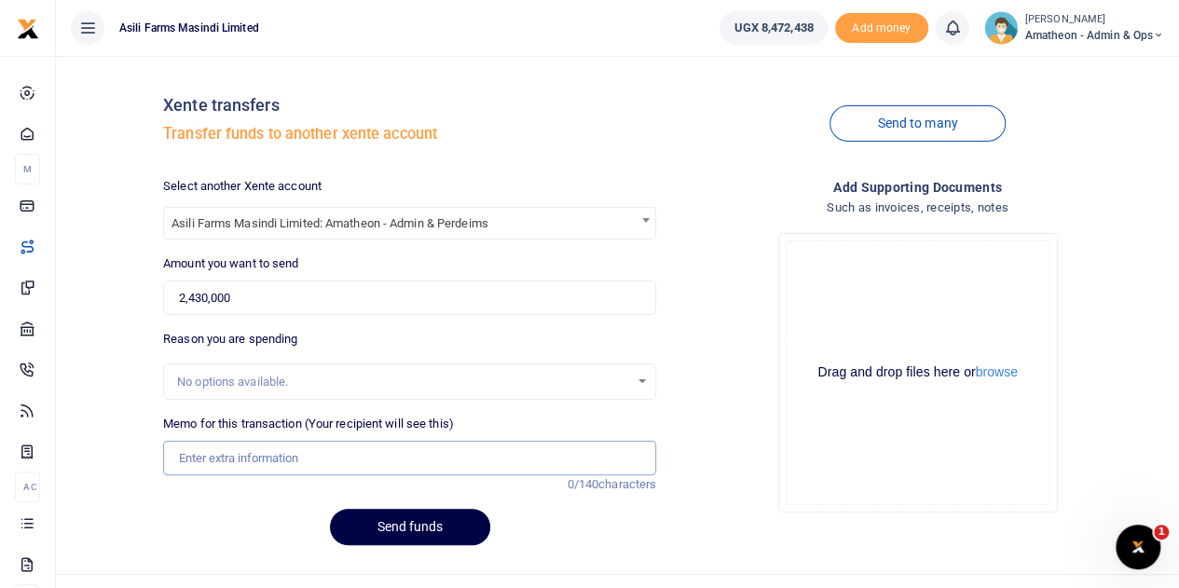
click at [229, 463] on input "Memo for this transaction (Your recipient will see this)" at bounding box center [409, 458] width 493 height 35
paste input "Transfer to Amatheon for meals"
type input "Transfer to Amatheon for meals"
click at [414, 526] on button "Send funds" at bounding box center [410, 527] width 160 height 36
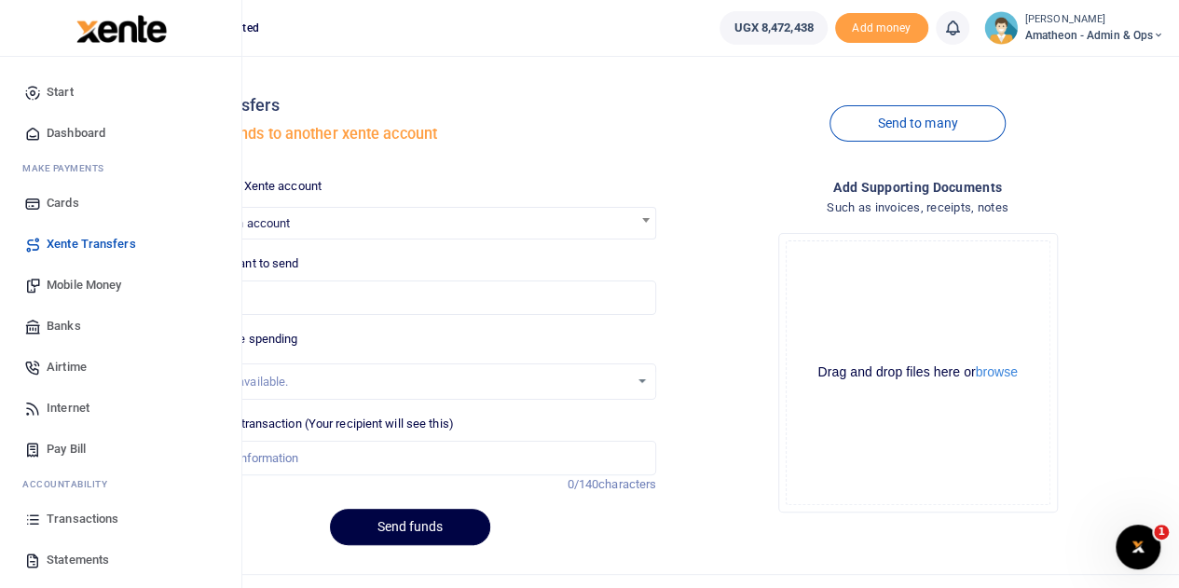
click at [61, 517] on span "Transactions" at bounding box center [83, 519] width 72 height 19
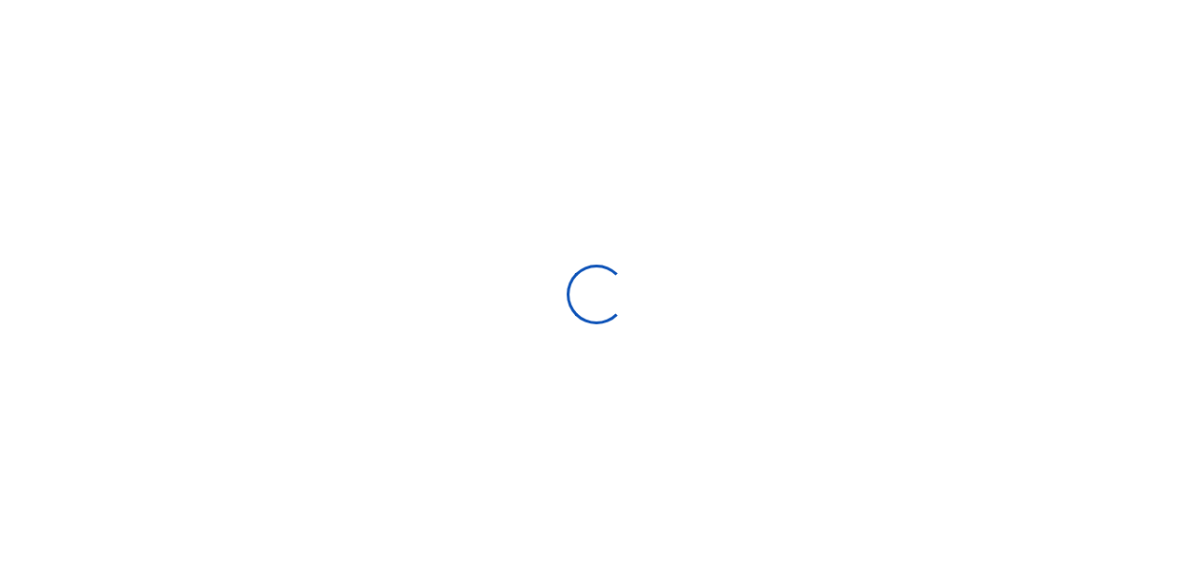
type input "[DATE] - [DATE]"
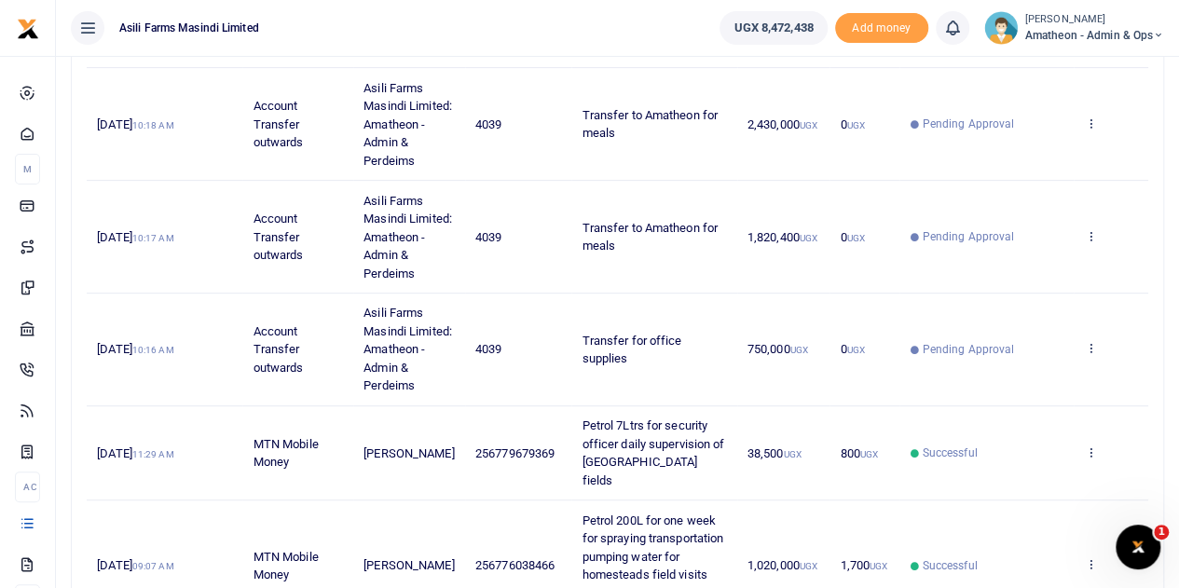
scroll to position [186, 0]
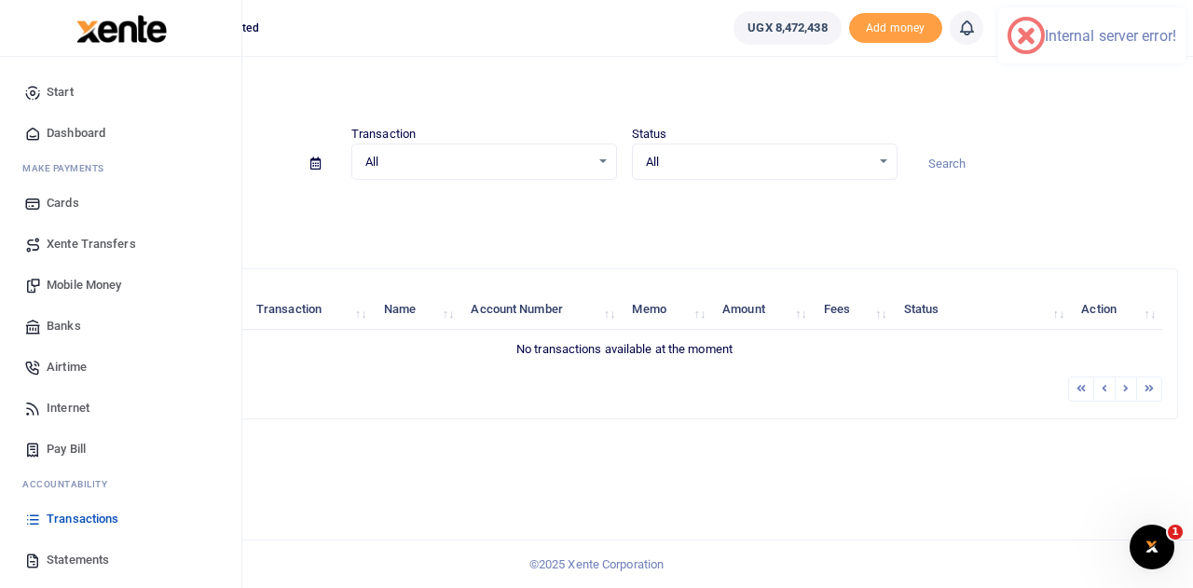
click at [36, 557] on icon at bounding box center [32, 560] width 17 height 17
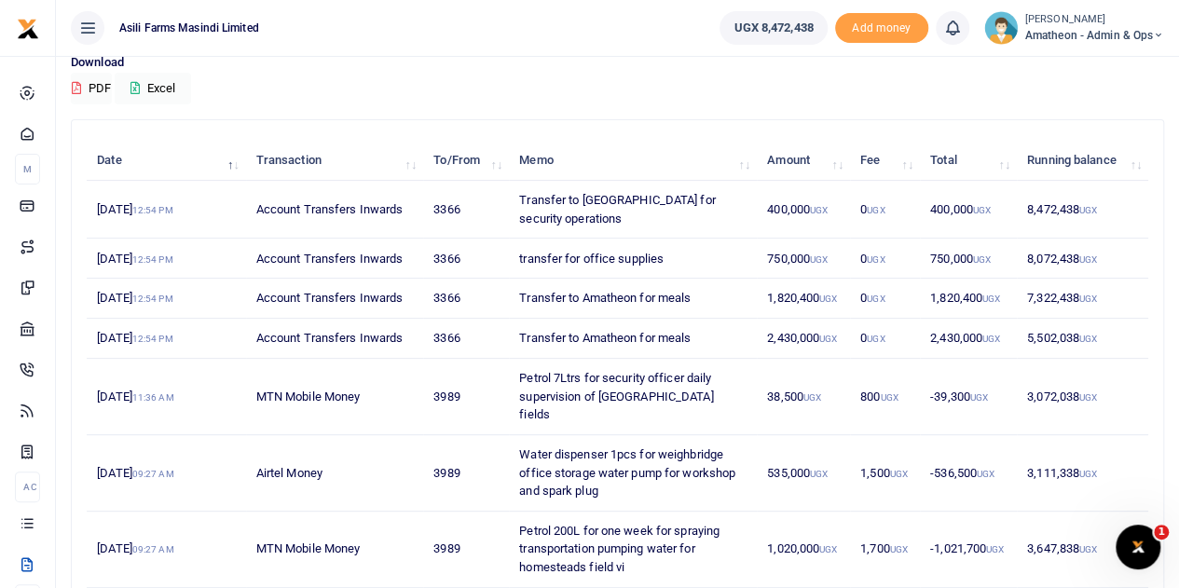
scroll to position [186, 0]
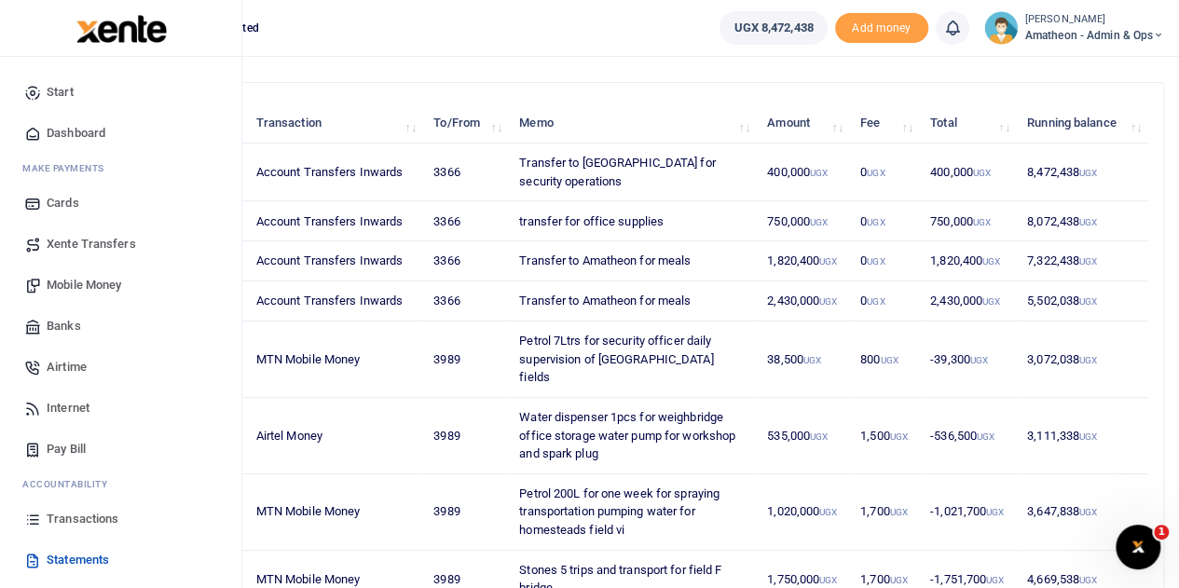
click at [62, 513] on span "Transactions" at bounding box center [83, 519] width 72 height 19
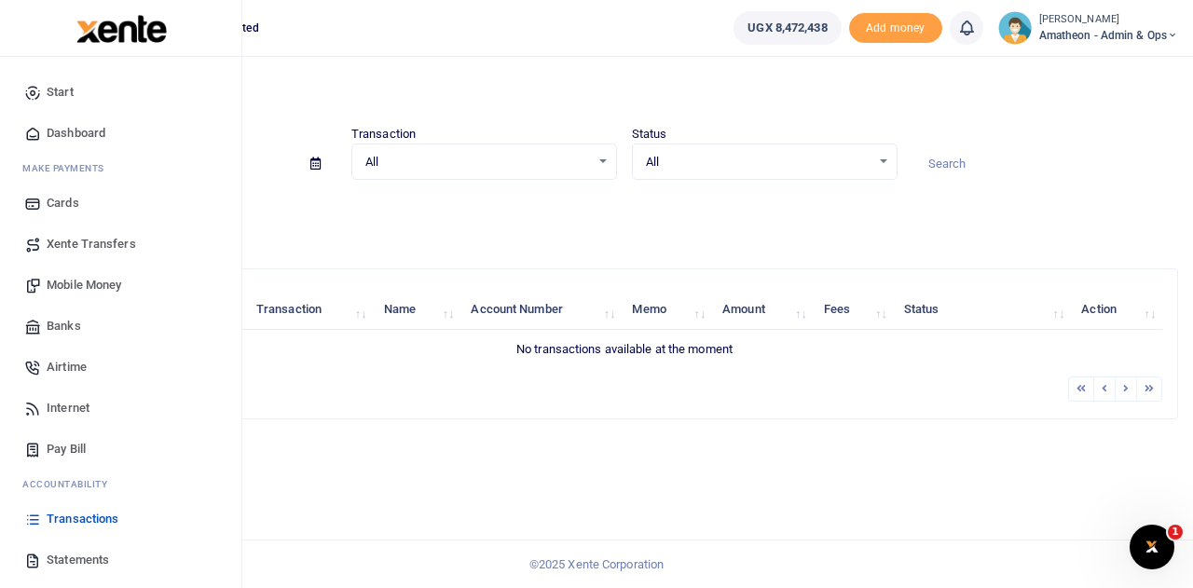
click at [89, 517] on span "Transactions" at bounding box center [83, 519] width 72 height 19
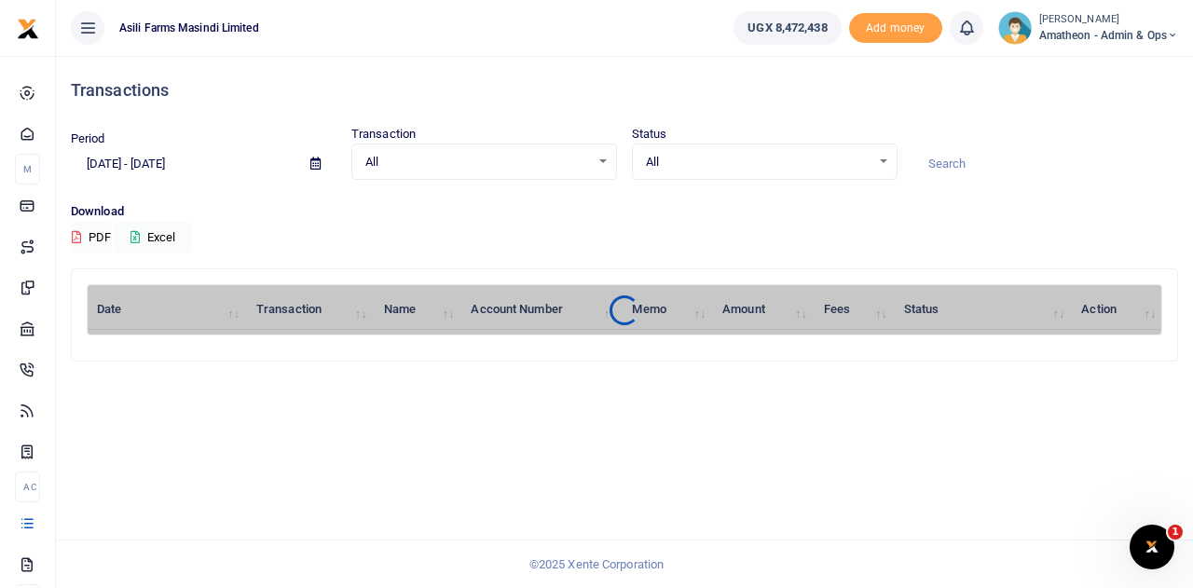
click at [317, 161] on icon at bounding box center [315, 163] width 10 height 12
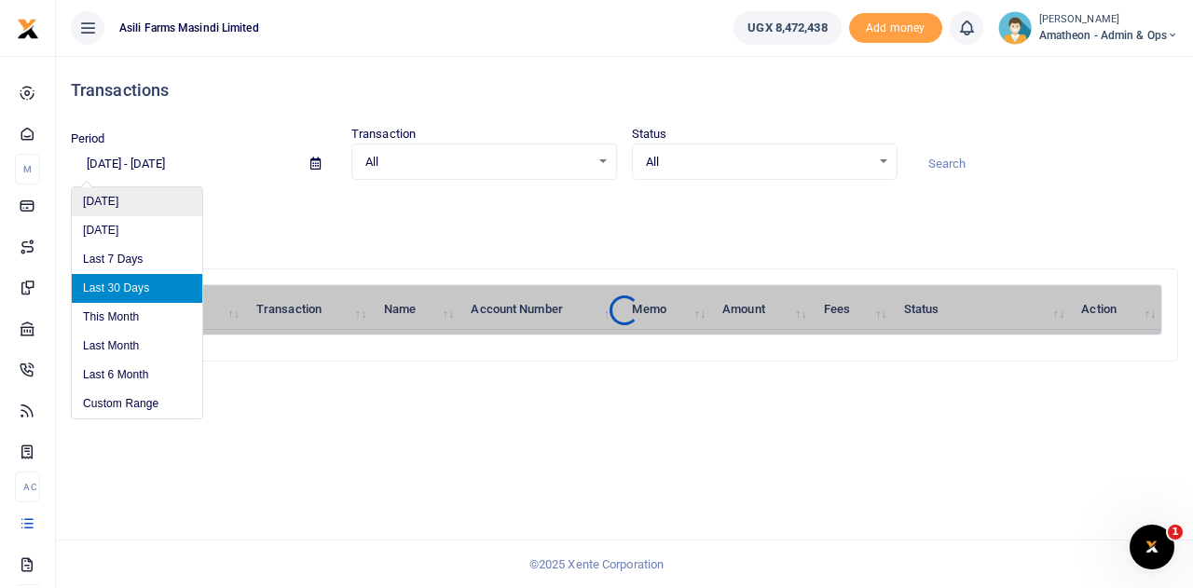
click at [142, 204] on li "[DATE]" at bounding box center [137, 201] width 130 height 29
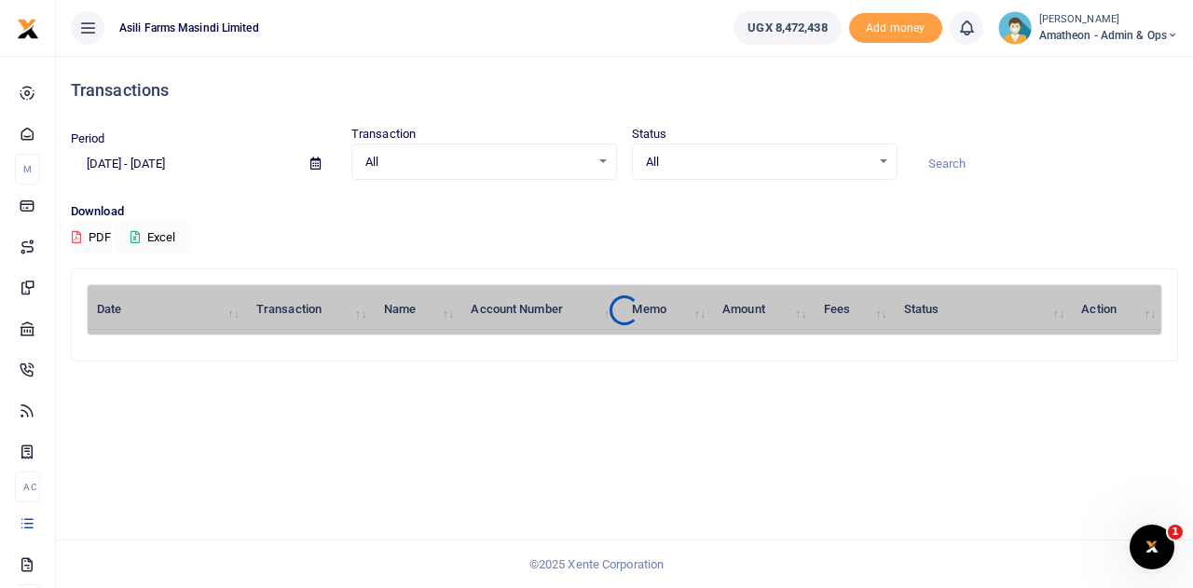
click at [311, 160] on icon at bounding box center [315, 163] width 10 height 12
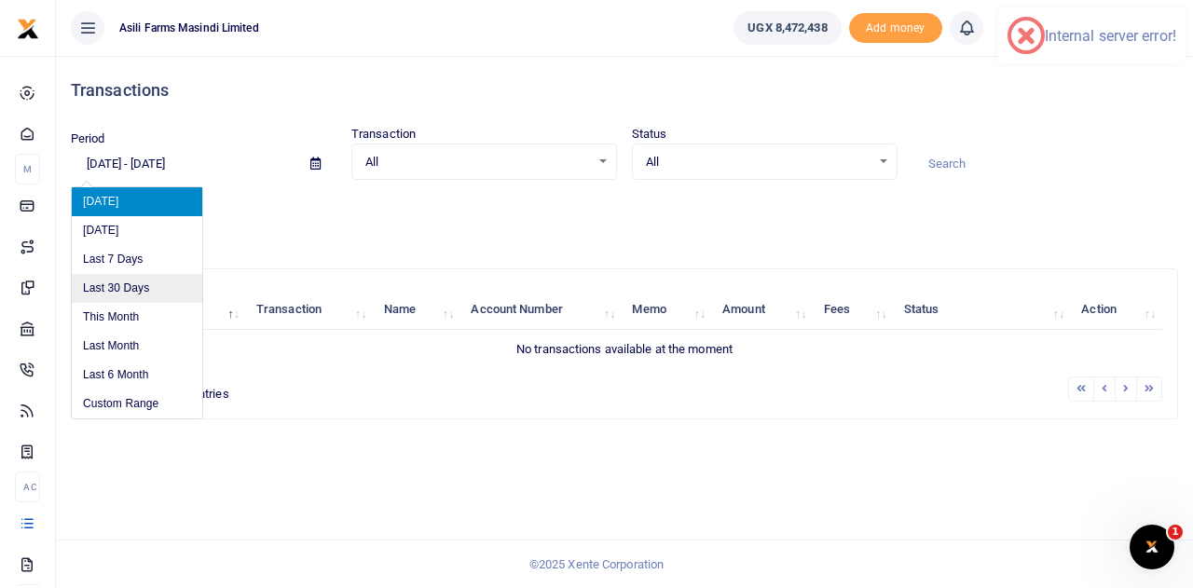
click at [112, 286] on li "Last 30 Days" at bounding box center [137, 288] width 130 height 29
type input "[DATE] - [DATE]"
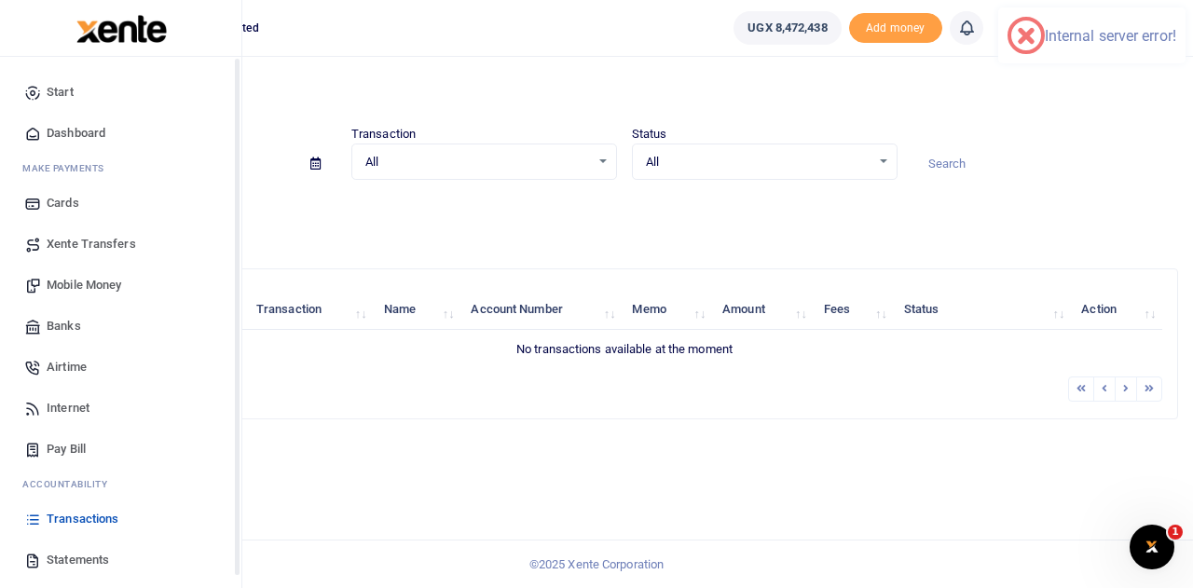
click at [43, 557] on link "Statements" at bounding box center [120, 559] width 211 height 41
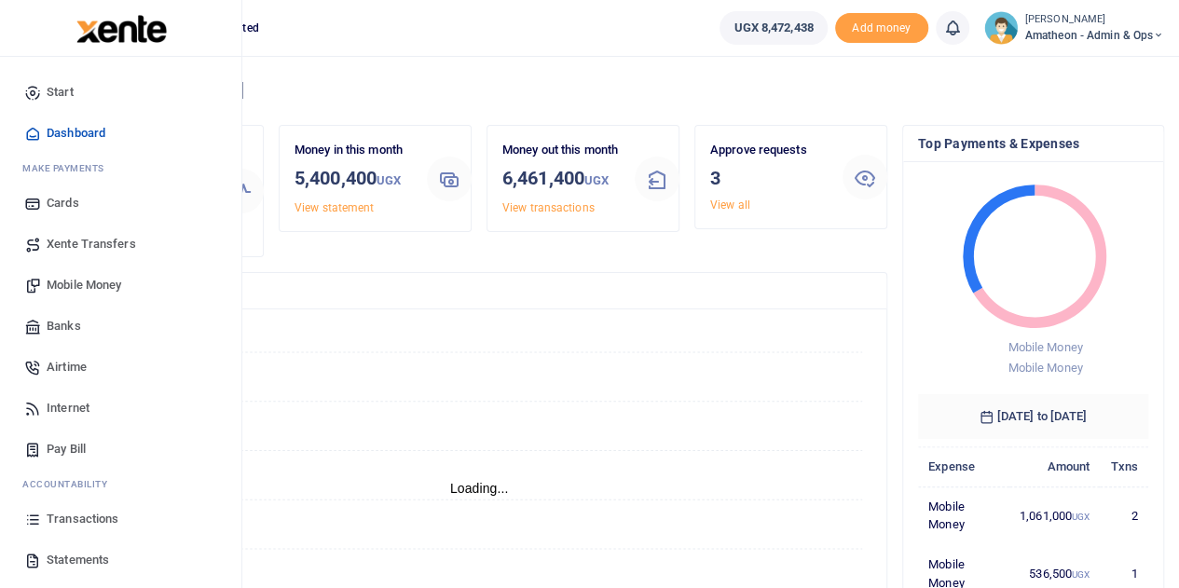
scroll to position [15, 15]
click at [65, 516] on span "Transactions" at bounding box center [83, 519] width 72 height 19
